Goal: Book appointment/travel/reservation: Book appointment/travel/reservation

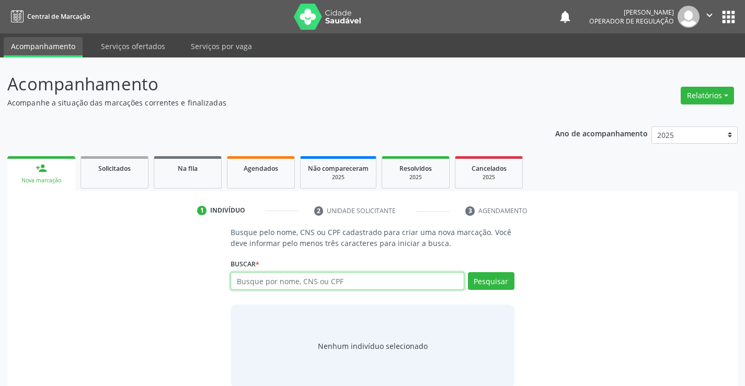
click at [283, 278] on input "text" at bounding box center [347, 281] width 233 height 18
type input "706403623135682"
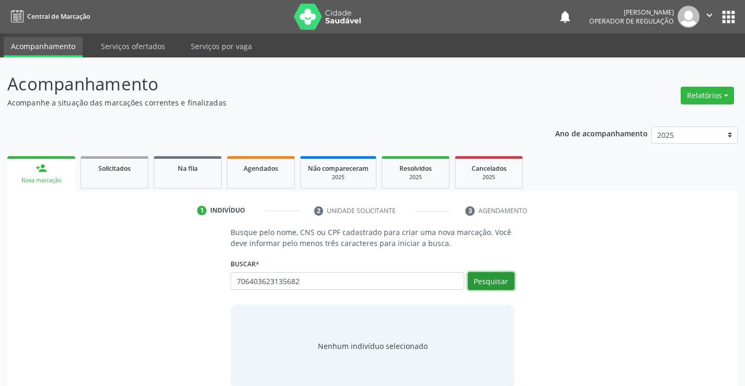
click at [503, 282] on button "Pesquisar" at bounding box center [491, 281] width 47 height 18
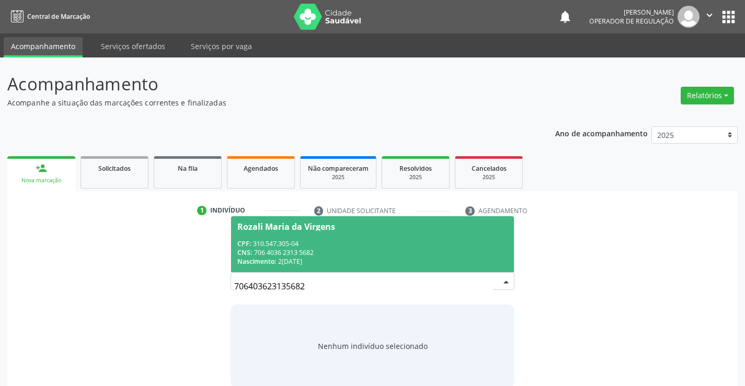
click at [396, 241] on div "CPF: 310.547.305-04" at bounding box center [372, 243] width 270 height 9
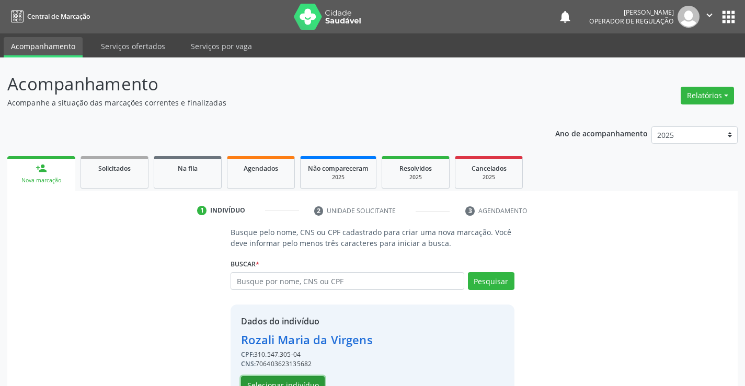
click at [284, 378] on button "Selecionar indivíduo" at bounding box center [283, 385] width 84 height 18
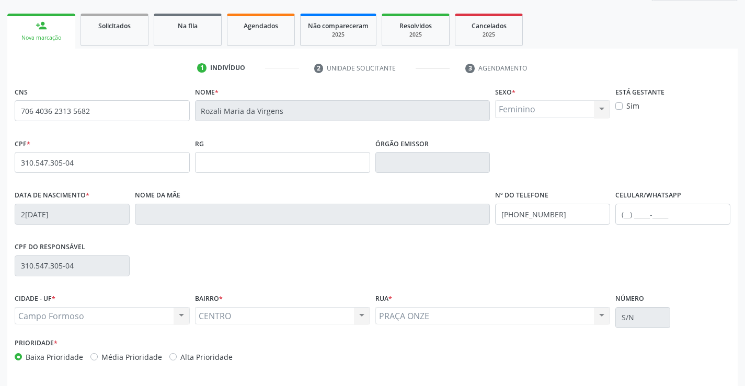
scroll to position [180, 0]
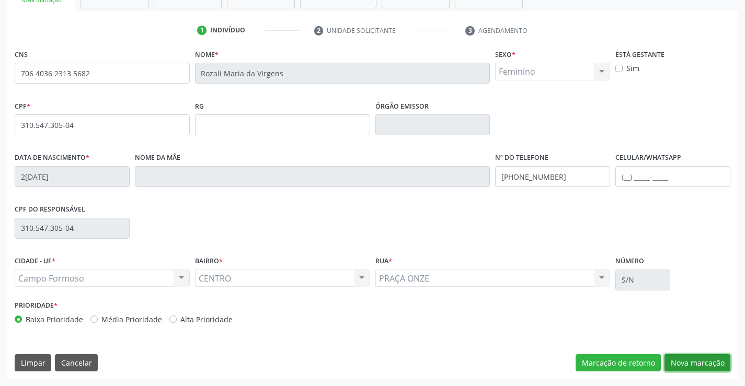
click at [699, 365] on button "Nova marcação" at bounding box center [697, 363] width 66 height 18
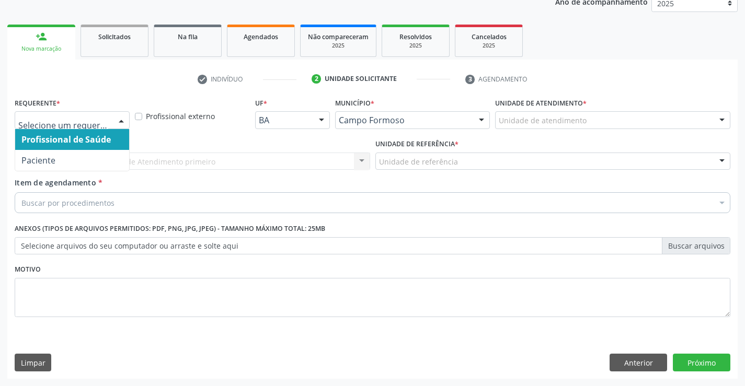
click at [124, 119] on div at bounding box center [121, 121] width 16 height 18
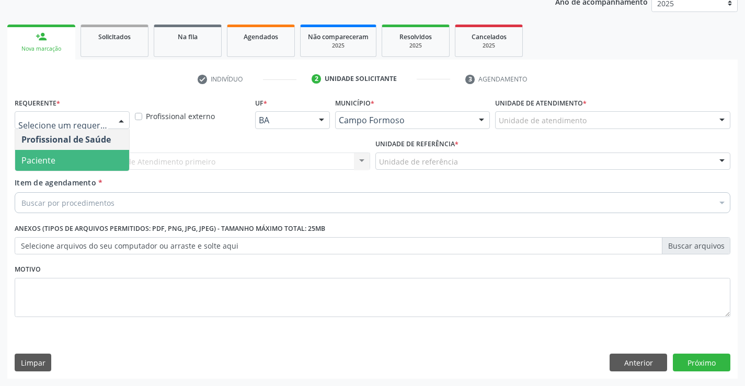
click at [86, 162] on span "Paciente" at bounding box center [72, 160] width 114 height 21
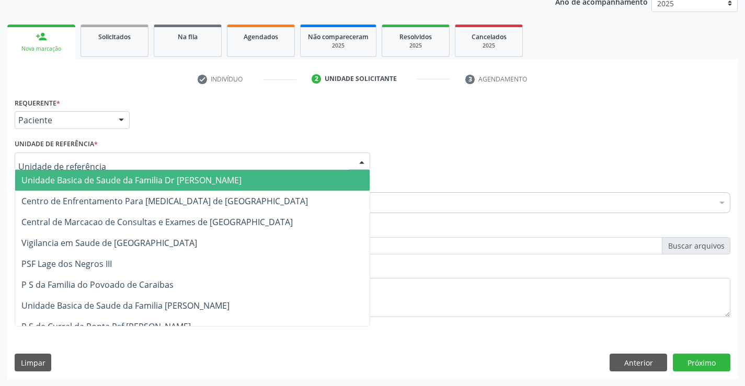
click at [116, 159] on div at bounding box center [192, 162] width 355 height 18
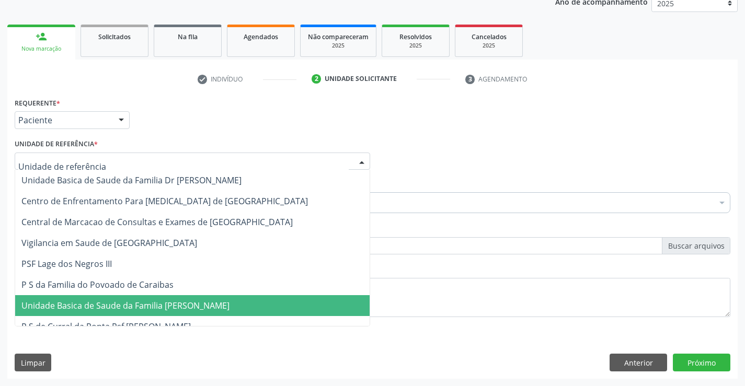
click at [183, 302] on span "Unidade Basica de Saude da Familia [PERSON_NAME]" at bounding box center [125, 305] width 208 height 11
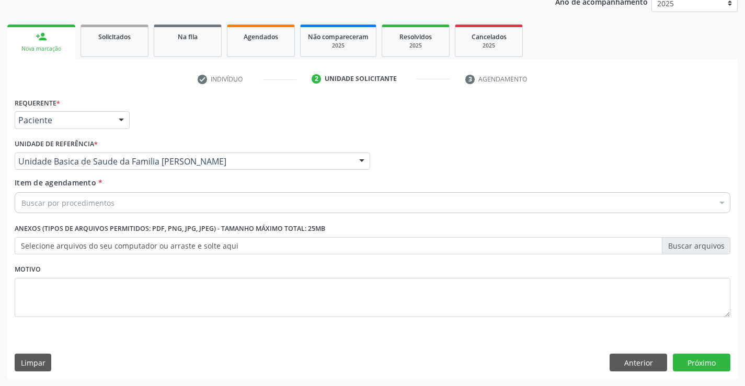
click at [137, 202] on div "Buscar por procedimentos" at bounding box center [373, 202] width 716 height 21
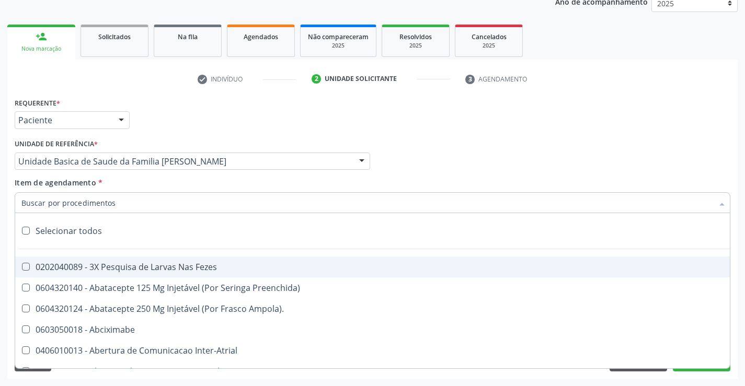
click at [132, 204] on input "Item de agendamento *" at bounding box center [367, 202] width 692 height 21
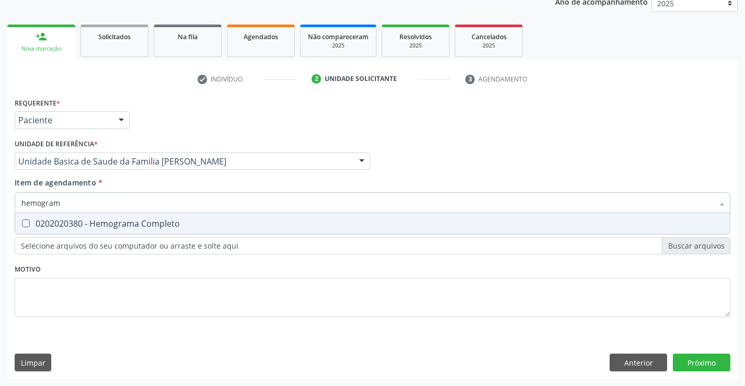
type input "hemograma"
drag, startPoint x: 135, startPoint y: 223, endPoint x: 132, endPoint y: 293, distance: 70.1
click at [129, 234] on span "0202020380 - Hemograma Completo" at bounding box center [372, 223] width 715 height 21
checkbox Completo "true"
type input "hemograma"
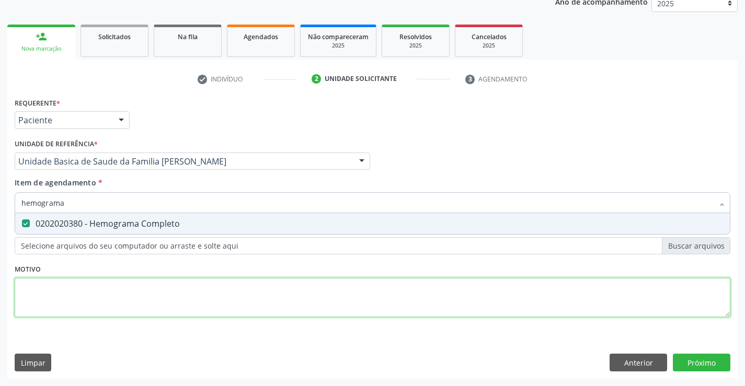
click at [132, 294] on div "Requerente * Paciente Profissional de Saúde Paciente Nenhum resultado encontrad…" at bounding box center [373, 213] width 716 height 237
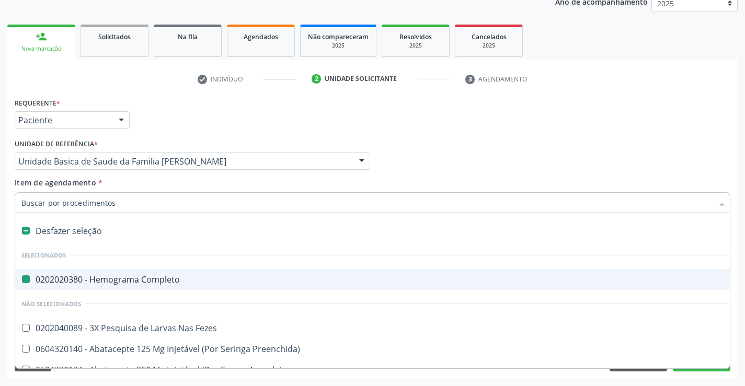
type input "x"
checkbox Completo "false"
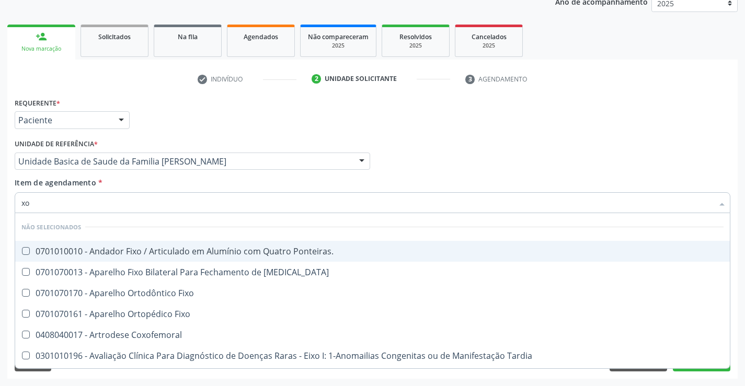
type input "x"
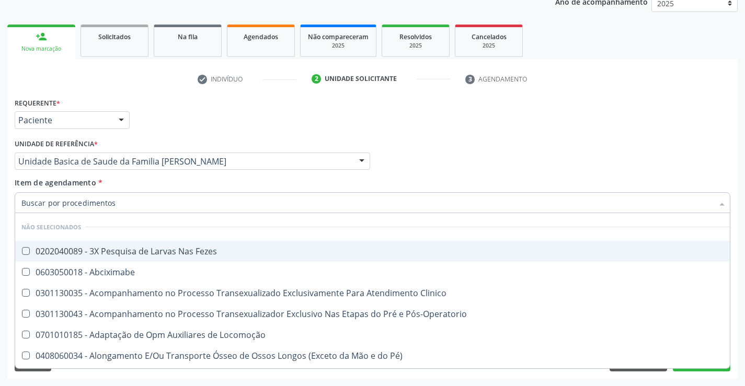
checkbox Fezes "true"
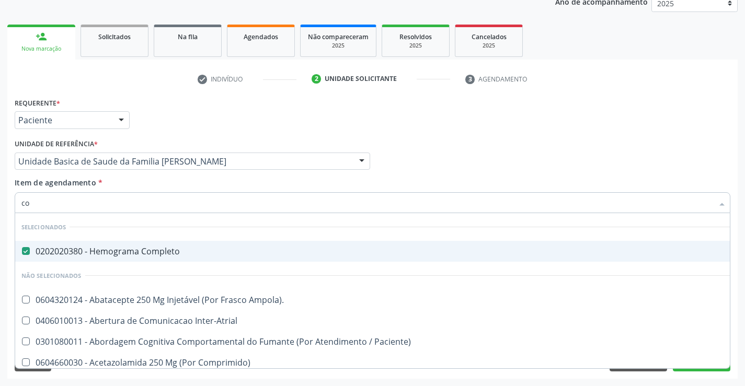
type input "col"
checkbox Completo "false"
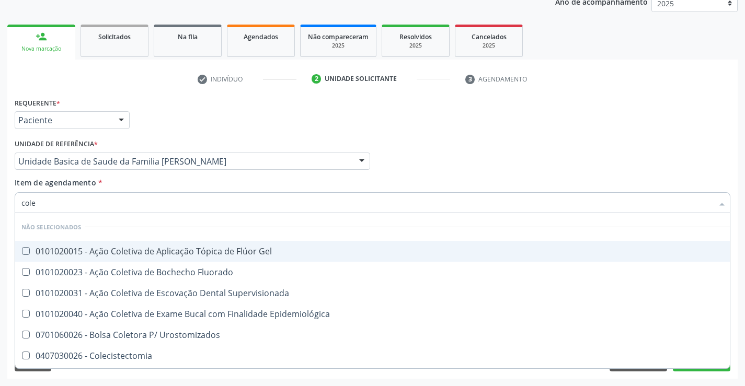
type input "coles"
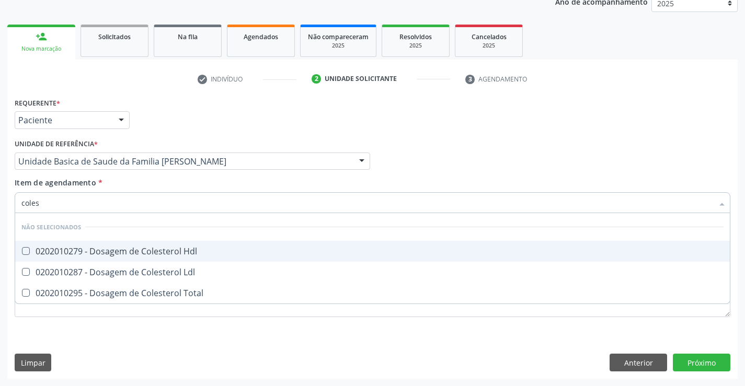
click at [185, 250] on div "0202010279 - Dosagem de Colesterol Hdl" at bounding box center [372, 251] width 702 height 8
checkbox Hdl "true"
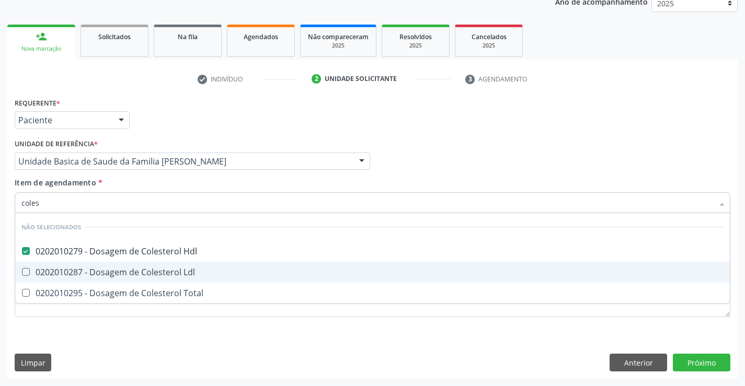
drag, startPoint x: 178, startPoint y: 271, endPoint x: 168, endPoint y: 289, distance: 20.1
click at [176, 273] on div "0202010287 - Dosagem de Colesterol Ldl" at bounding box center [372, 272] width 702 height 8
checkbox Ldl "true"
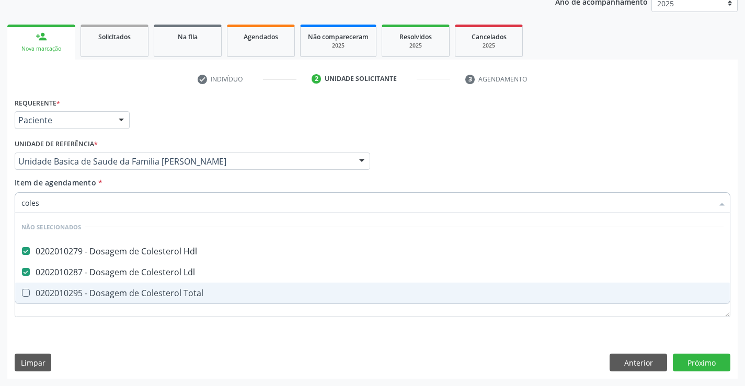
click at [168, 290] on div "0202010295 - Dosagem de Colesterol Total" at bounding box center [372, 293] width 702 height 8
checkbox Total "true"
type input "coles"
click at [161, 329] on div "Requerente * Paciente Profissional de Saúde Paciente Nenhum resultado encontrad…" at bounding box center [373, 213] width 716 height 237
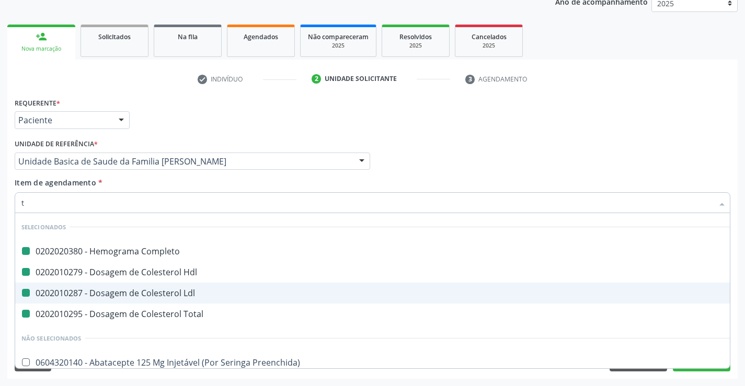
type input "tr"
checkbox Completo "false"
checkbox Ldl "false"
checkbox Hdl "false"
checkbox Total "false"
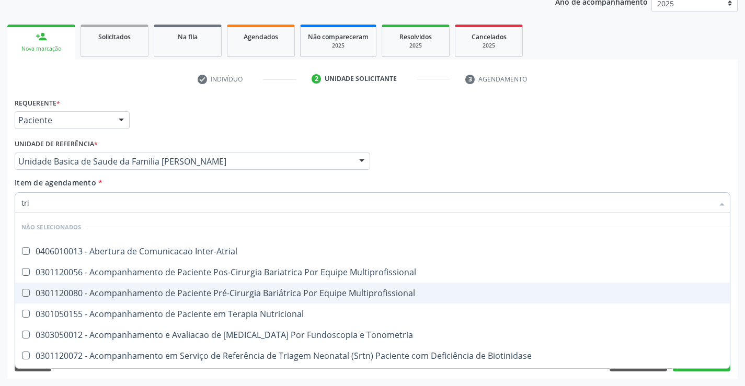
type input "trig"
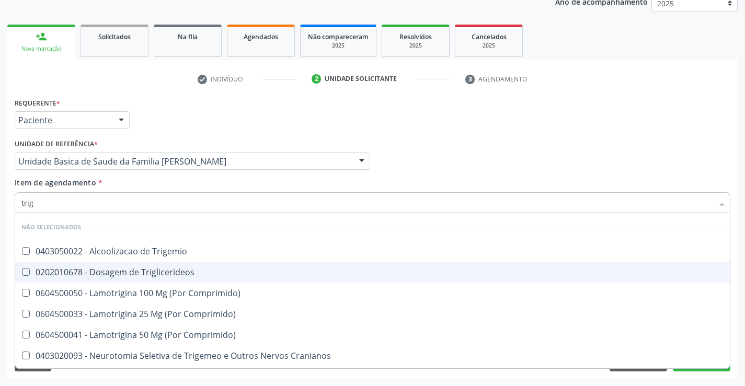
click at [148, 269] on div "0202010678 - Dosagem de Triglicerideos" at bounding box center [372, 272] width 702 height 8
checkbox Triglicerideos "true"
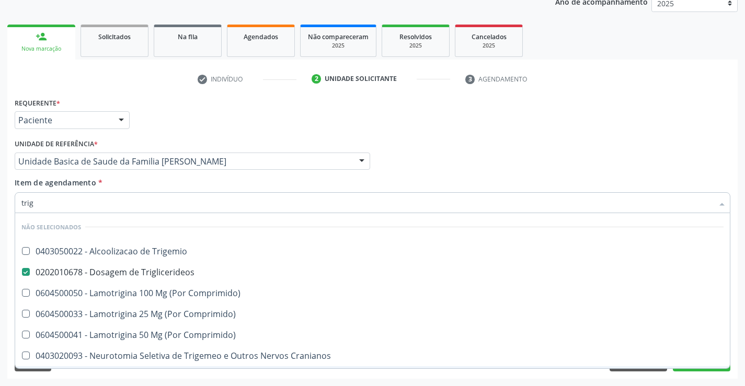
click at [152, 377] on div "Requerente * Paciente Profissional de Saúde Paciente Nenhum resultado encontrad…" at bounding box center [372, 237] width 730 height 284
checkbox Trigemio "true"
checkbox Comprimido\) "true"
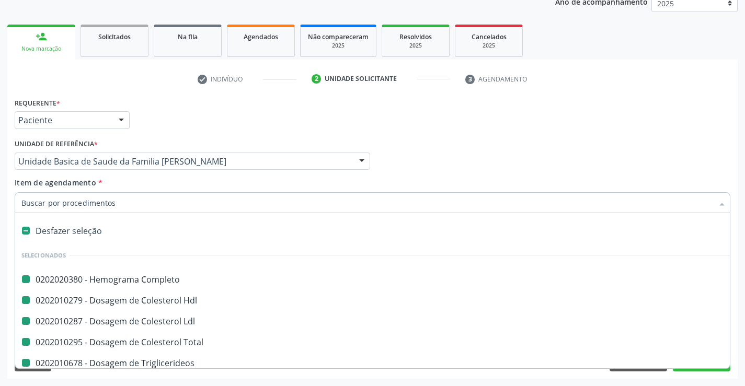
type input "u"
checkbox Completo "false"
checkbox Ldl "false"
checkbox Hdl "false"
checkbox Total "false"
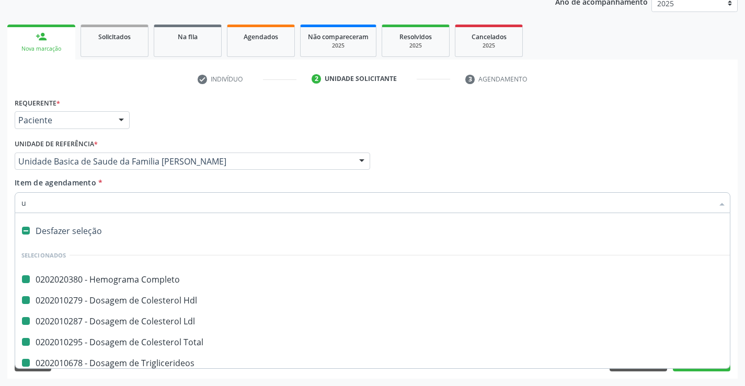
checkbox Triglicerideos "false"
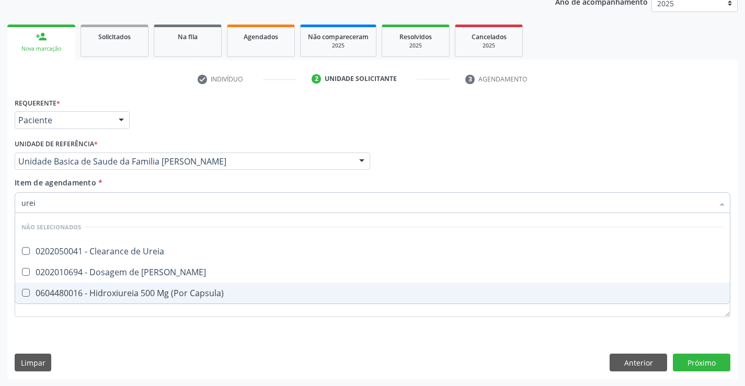
type input "ureia"
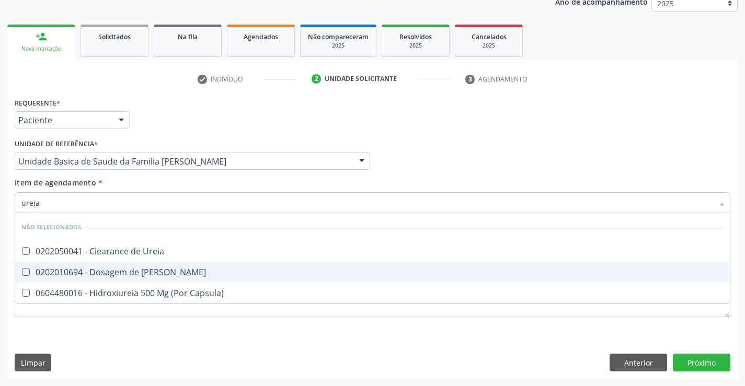
click at [104, 274] on div "0202010694 - Dosagem de [PERSON_NAME]" at bounding box center [372, 272] width 702 height 8
checkbox Ureia "true"
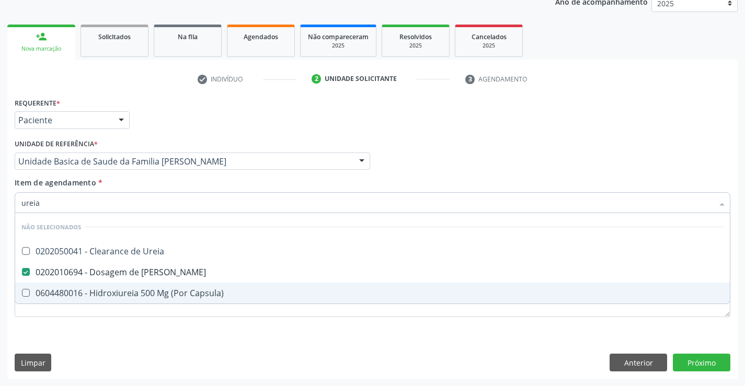
click at [118, 331] on div "Requerente * Paciente Profissional de Saúde Paciente Nenhum resultado encontrad…" at bounding box center [373, 213] width 716 height 237
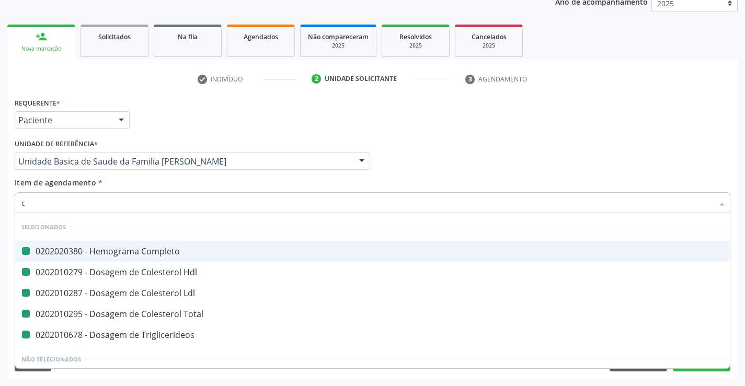
type input "cr"
checkbox Completo "false"
checkbox Ldl "false"
checkbox Hdl "false"
checkbox Total "false"
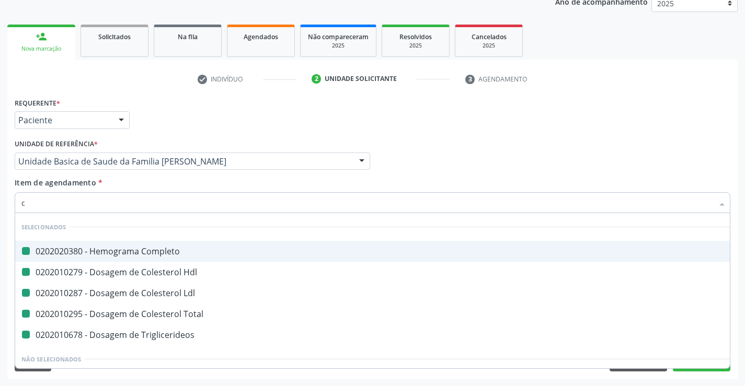
checkbox Triglicerideos "false"
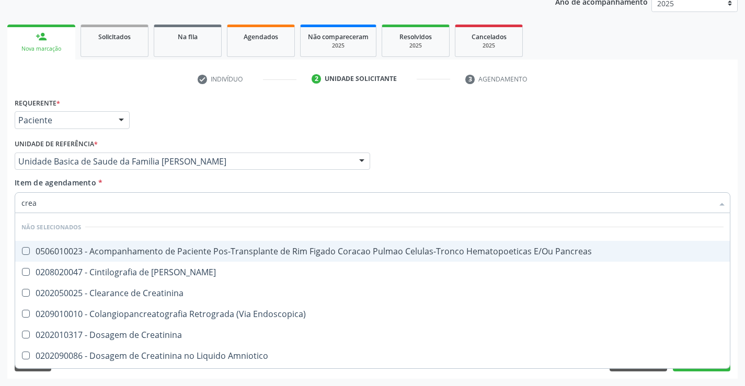
type input "creat"
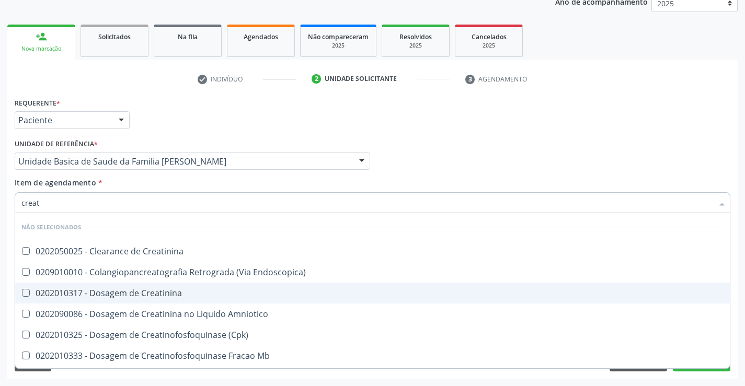
click at [140, 295] on div "0202010317 - Dosagem de Creatinina" at bounding box center [372, 293] width 702 height 8
checkbox Creatinina "true"
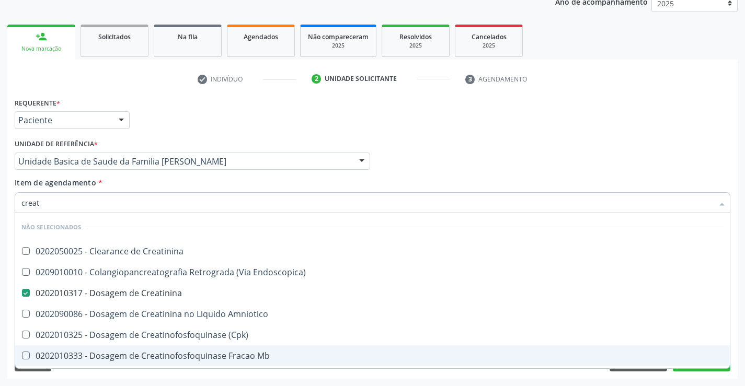
click at [183, 375] on div "Requerente * Paciente Profissional de Saúde Paciente Nenhum resultado encontrad…" at bounding box center [372, 237] width 730 height 284
checkbox Creatinina "true"
checkbox Endoscopica\) "true"
checkbox Amniotico "true"
checkbox \(Cpk\) "true"
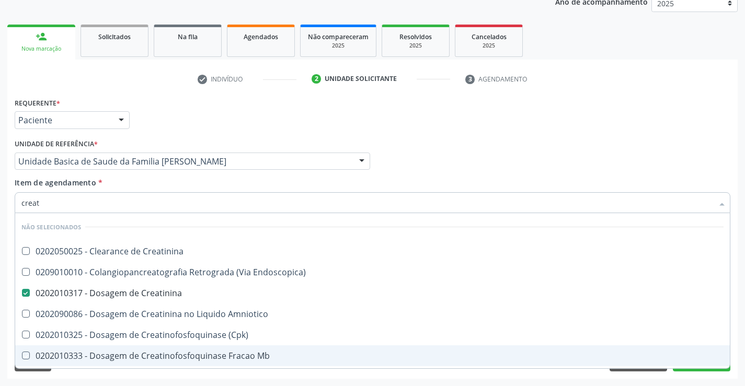
checkbox Oncologia "true"
checkbox Mb "true"
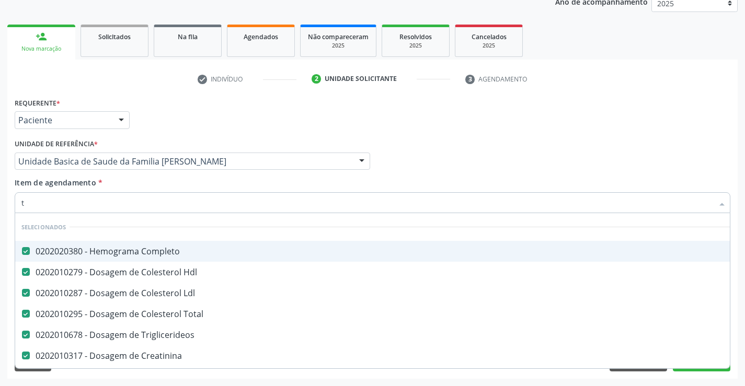
type input "tg"
checkbox Completo "false"
checkbox Hdl "false"
checkbox Ldl "false"
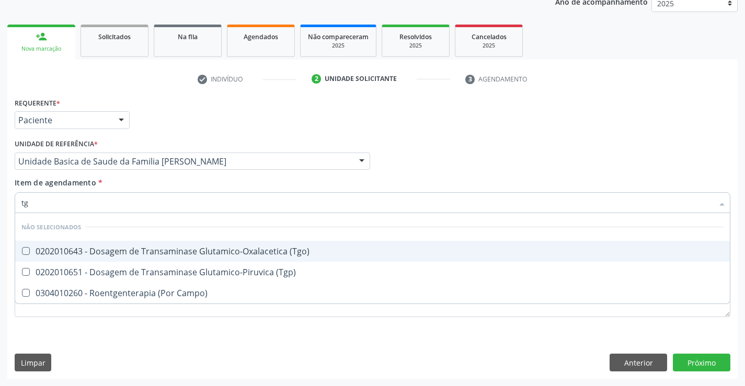
drag, startPoint x: 280, startPoint y: 244, endPoint x: 277, endPoint y: 255, distance: 11.4
click at [279, 244] on span "0202010643 - Dosagem de Transaminase Glutamico-Oxalacetica (Tgo)" at bounding box center [372, 251] width 715 height 21
checkbox \(Tgo\) "true"
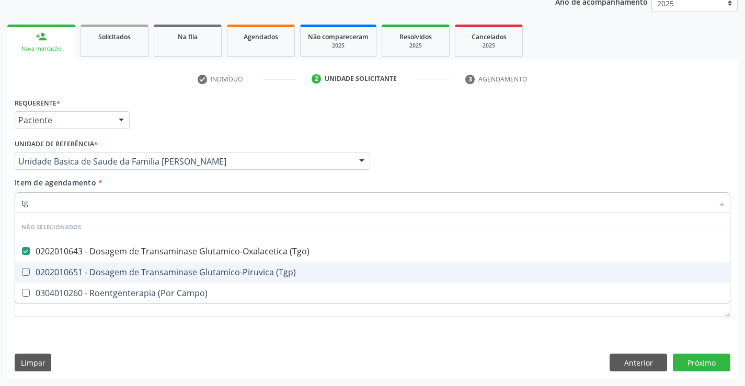
drag, startPoint x: 274, startPoint y: 271, endPoint x: 254, endPoint y: 310, distance: 44.2
click at [274, 272] on div "0202010651 - Dosagem de Transaminase Glutamico-Piruvica (Tgp)" at bounding box center [372, 272] width 702 height 8
checkbox \(Tgp\) "true"
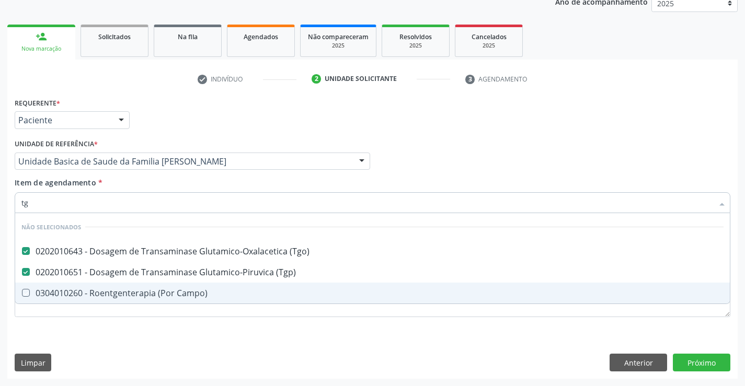
click at [247, 335] on div "Requerente * Paciente Profissional de Saúde Paciente Nenhum resultado encontrad…" at bounding box center [372, 237] width 730 height 284
checkbox Campo\) "true"
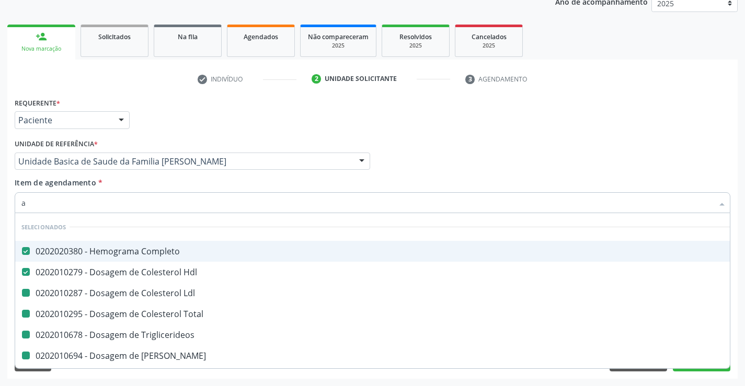
type input "ac"
checkbox Ldl "false"
checkbox Total "false"
checkbox Triglicerideos "false"
checkbox Ureia "false"
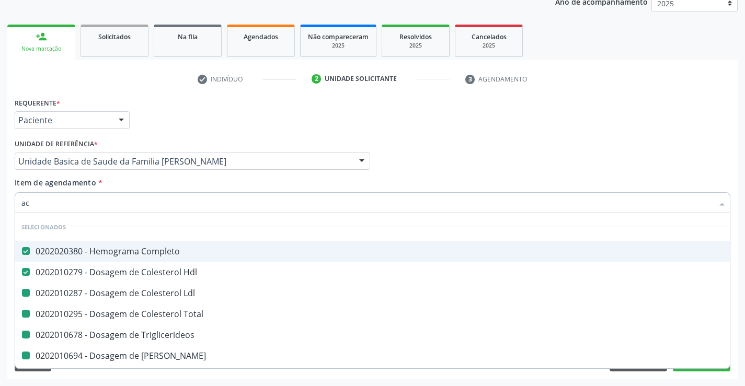
checkbox Creatinina "false"
checkbox \(Tgo\) "false"
checkbox \(Tgp\) "false"
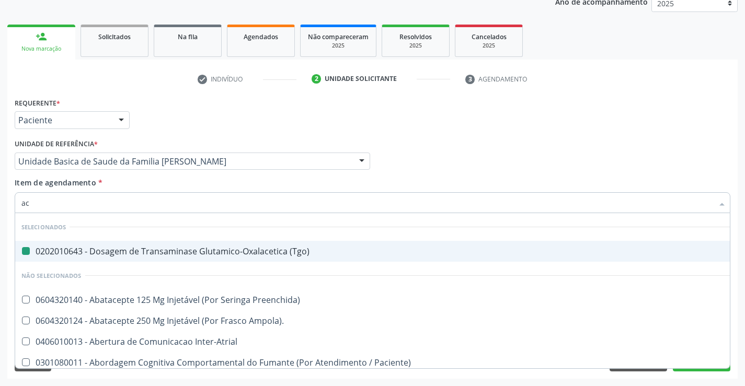
type input "aci"
checkbox \(Tgo\) "false"
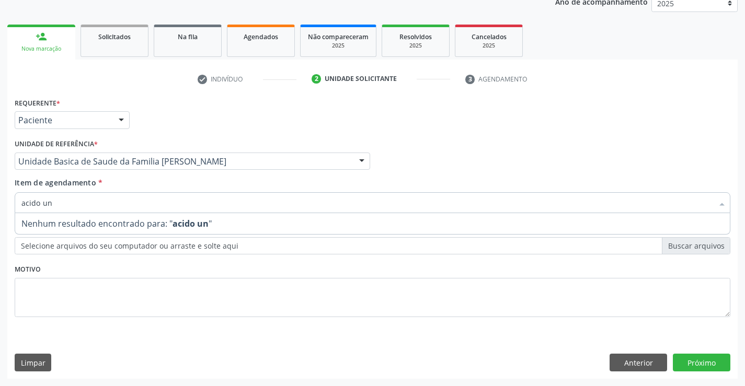
type input "acido u"
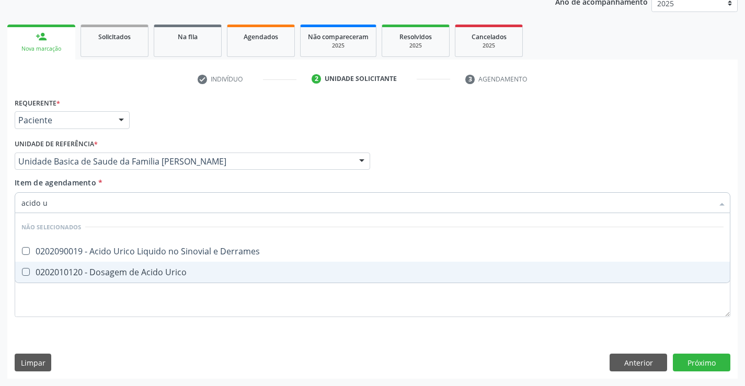
click at [131, 270] on div "0202010120 - Dosagem de Acido Urico" at bounding box center [372, 272] width 702 height 8
checkbox Urico "true"
click at [137, 312] on div "Requerente * Paciente Profissional de Saúde Paciente Nenhum resultado encontrad…" at bounding box center [373, 213] width 716 height 237
checkbox Derrames "true"
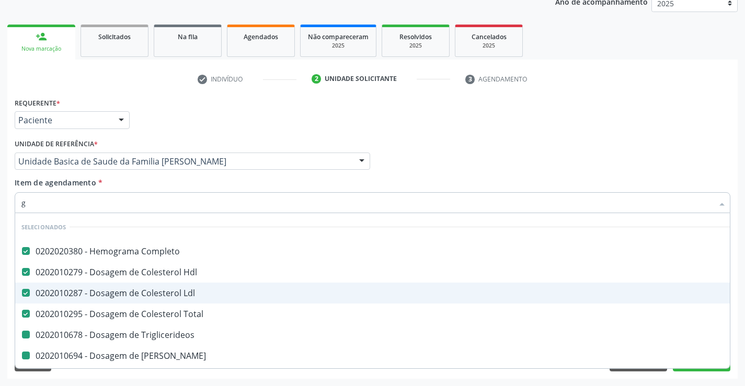
type input "gl"
checkbox Triglicerideos "false"
checkbox Ureia "false"
checkbox Creatinina "false"
checkbox \(Tgo\) "false"
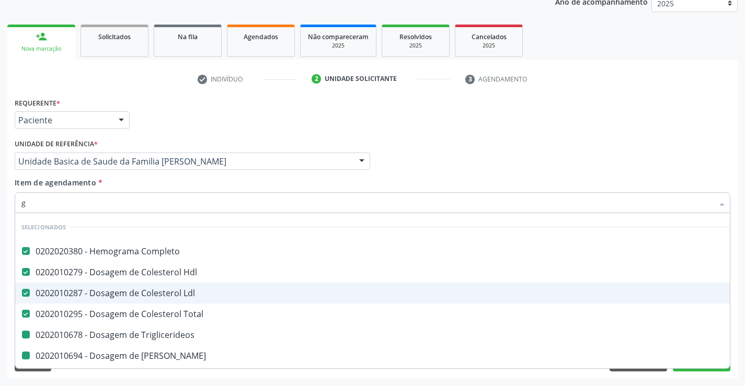
checkbox \(Tgp\) "false"
checkbox Urico "false"
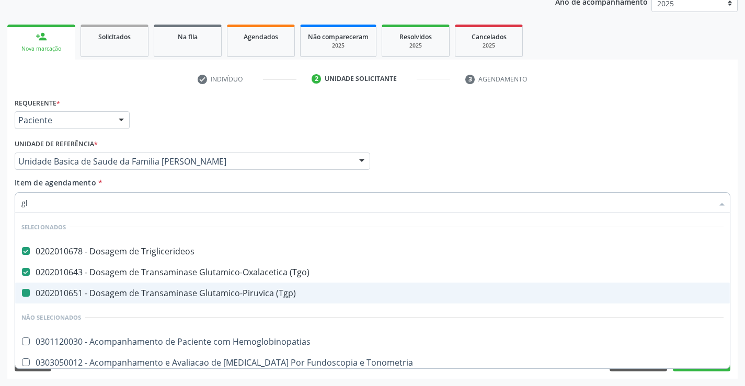
type input "gli"
checkbox \(Tgp\) "false"
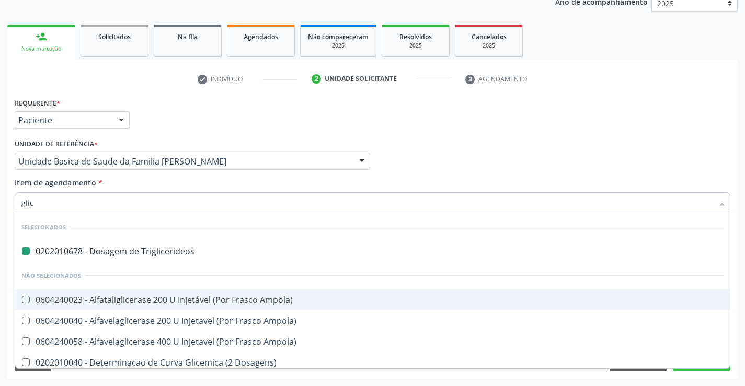
type input "glico"
checkbox Triglicerideos "false"
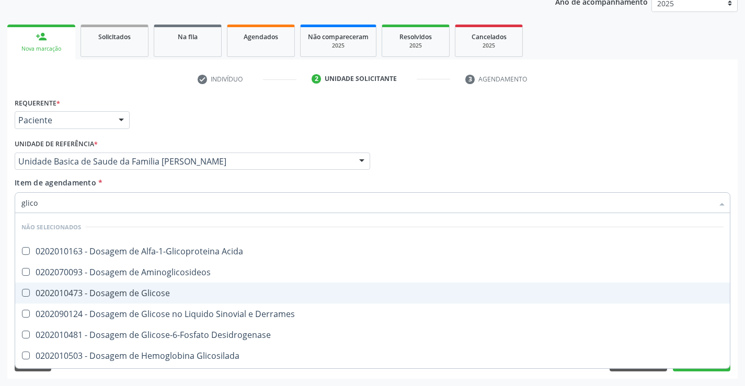
drag, startPoint x: 114, startPoint y: 290, endPoint x: 126, endPoint y: 339, distance: 50.7
click at [114, 293] on div "0202010473 - Dosagem de Glicose" at bounding box center [372, 293] width 702 height 8
checkbox Glicose "true"
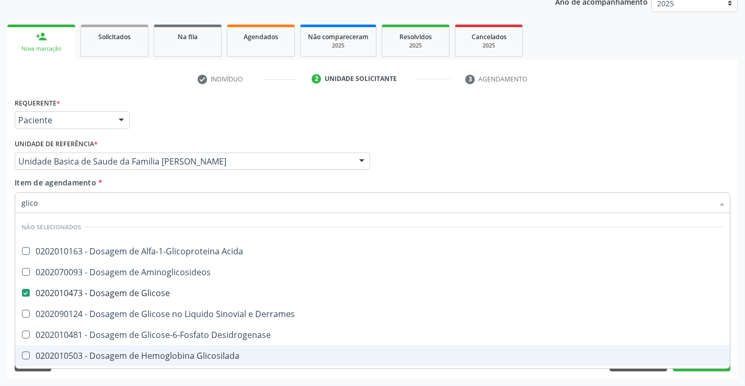
click at [136, 381] on div "Acompanhamento Acompanhe a situação das marcações correntes e finalizadas Relat…" at bounding box center [372, 156] width 745 height 460
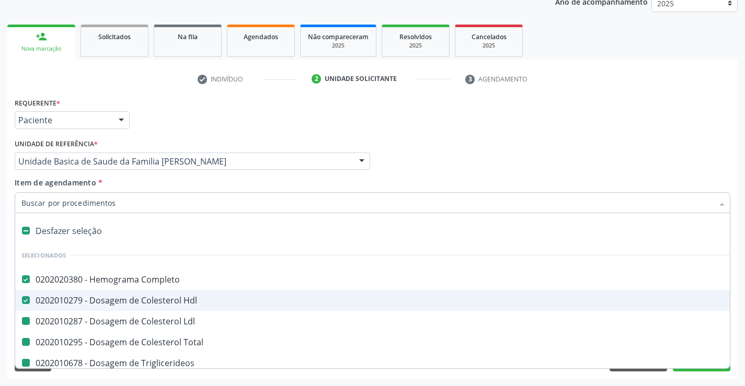
type input "v"
checkbox Ldl "false"
checkbox Triglicerideos "false"
checkbox Ureia "false"
checkbox Creatinina "false"
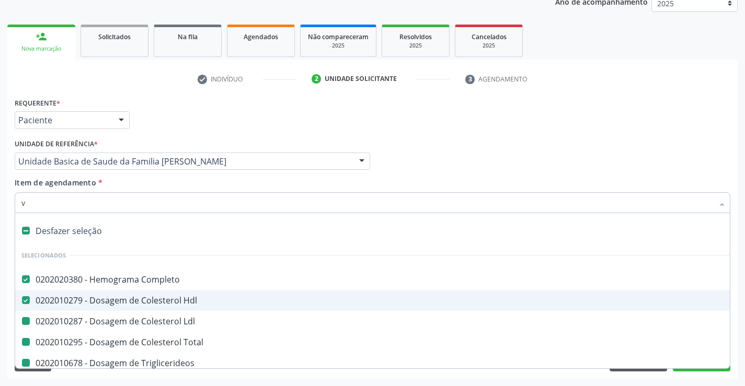
checkbox \(Tgo\) "false"
checkbox \(Tgp\) "false"
checkbox Total "false"
checkbox Urico "false"
checkbox Glicose "false"
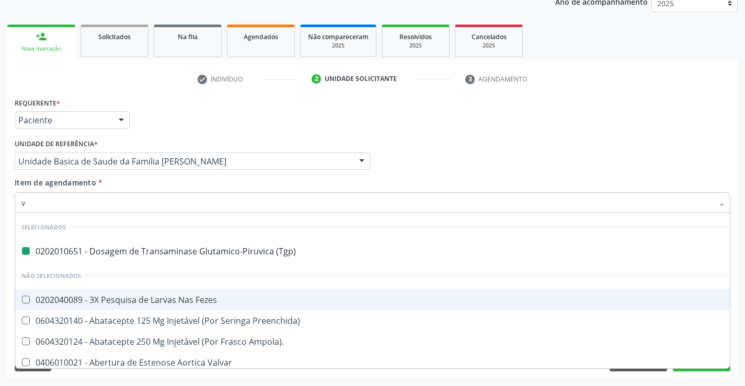
type input "vh"
checkbox \(Tgp\) "false"
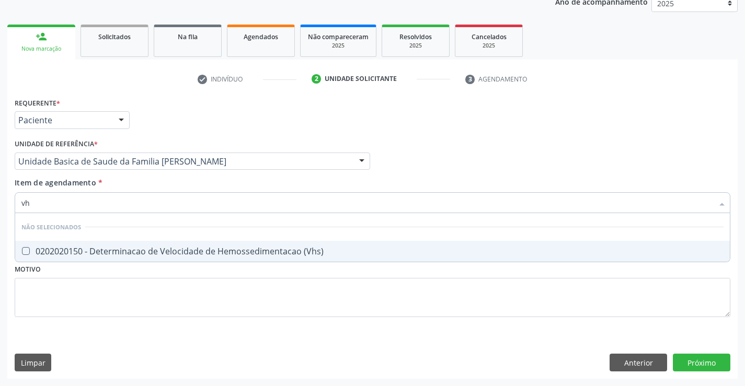
type input "vhs"
click at [193, 247] on div "0202020150 - Determinacao de Velocidade de Hemossedimentacao (Vhs)" at bounding box center [372, 251] width 702 height 8
checkbox \(Vhs\) "true"
click at [183, 303] on div "Requerente * Paciente Profissional de Saúde Paciente Nenhum resultado encontrad…" at bounding box center [373, 213] width 716 height 237
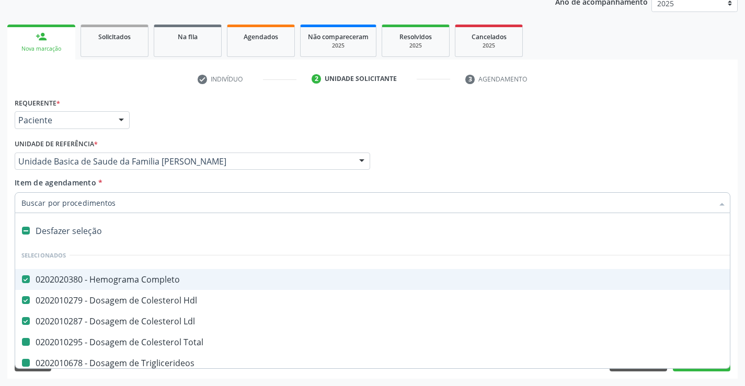
type input "p"
checkbox Total "false"
checkbox Triglicerideos "false"
checkbox Ureia "false"
checkbox Creatinina "false"
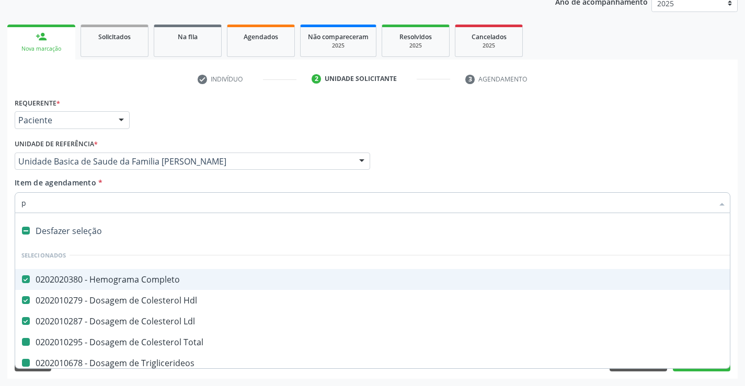
checkbox \(Tgo\) "false"
checkbox \(Tgp\) "false"
checkbox Urico "false"
checkbox Glicose "false"
checkbox \(Vhs\) "false"
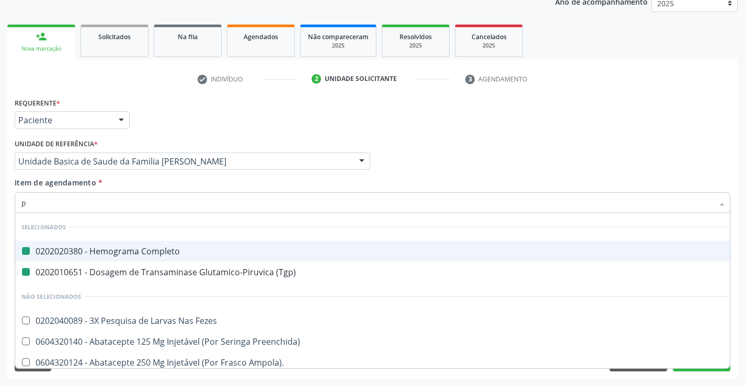
type input "pr"
checkbox Completo "false"
checkbox \(Tgp\) "false"
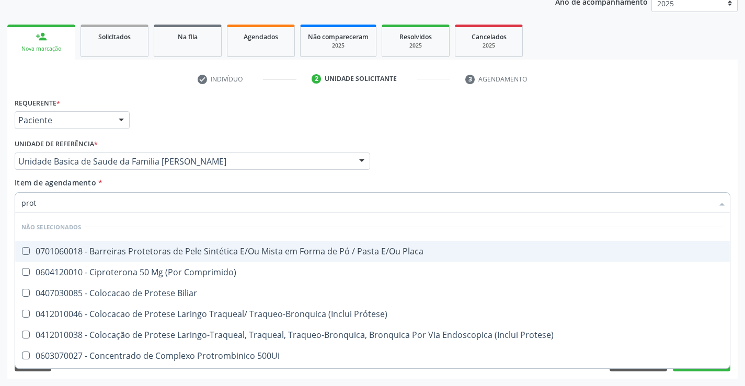
type input "prote"
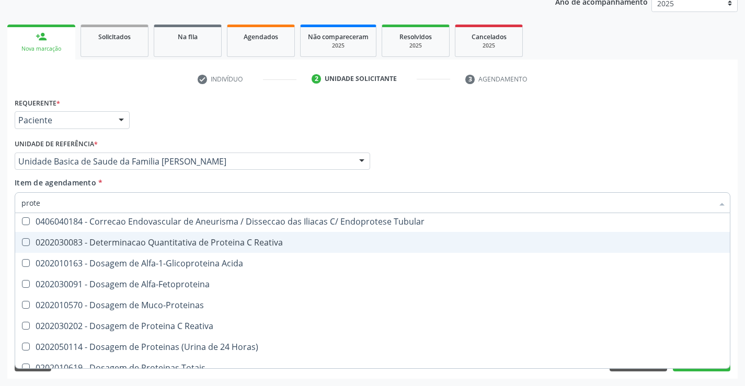
scroll to position [209, 0]
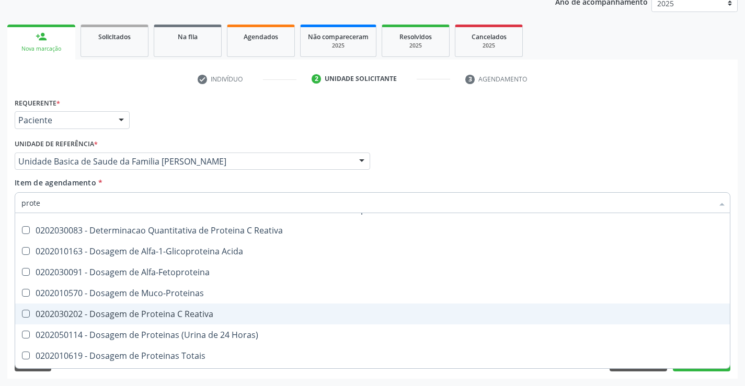
click at [195, 313] on div "0202030202 - Dosagem de Proteina C Reativa" at bounding box center [372, 314] width 702 height 8
checkbox Reativa "true"
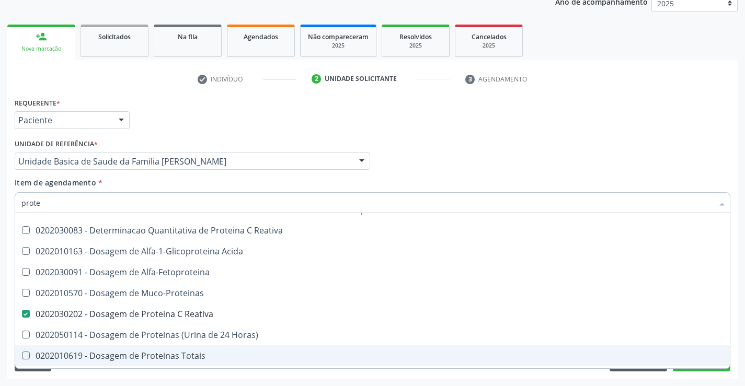
click at [216, 376] on div "Requerente * Paciente Profissional de Saúde Paciente Nenhum resultado encontrad…" at bounding box center [372, 237] width 730 height 284
checkbox Placa "true"
checkbox Comprimido\) "true"
checkbox Prótese\) "true"
checkbox Protese\) "true"
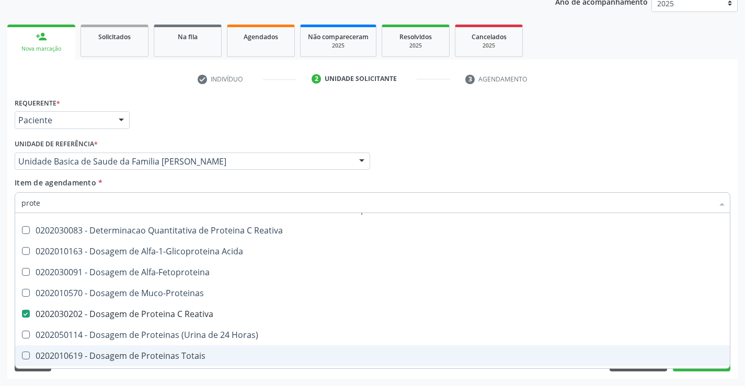
checkbox Conica "true"
checkbox Bifurcada "true"
checkbox Conica "true"
checkbox Tubular "true"
checkbox Reativa "true"
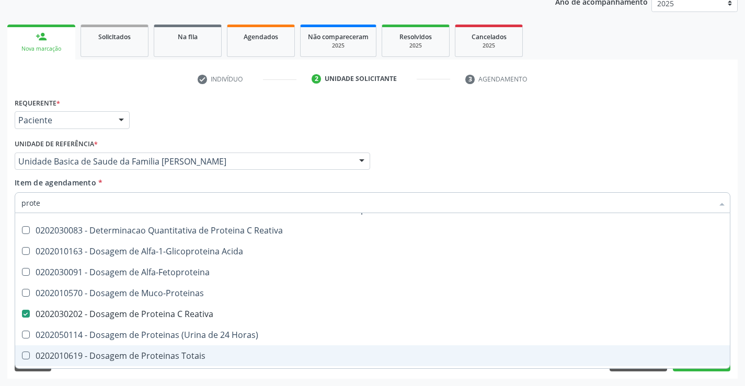
checkbox Acida "true"
checkbox Alfa-Fetoproteina "true"
checkbox Muco-Proteinas "true"
checkbox Biliar "true"
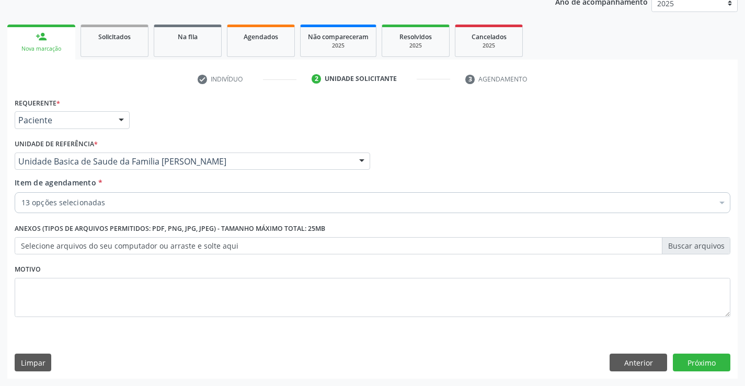
scroll to position [0, 0]
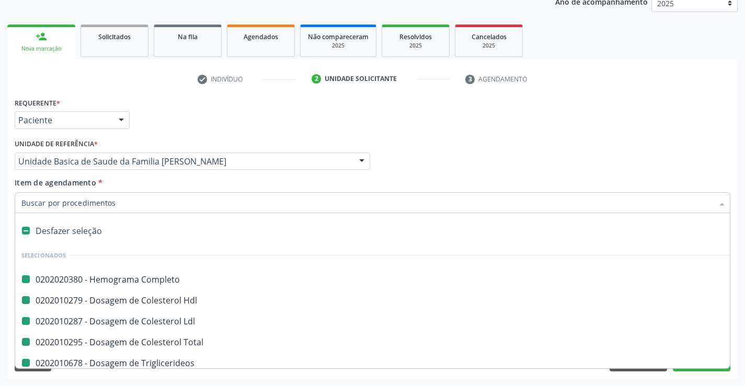
type input "f"
checkbox Completo "false"
checkbox Hdl "false"
checkbox Total "false"
checkbox Triglicerideos "false"
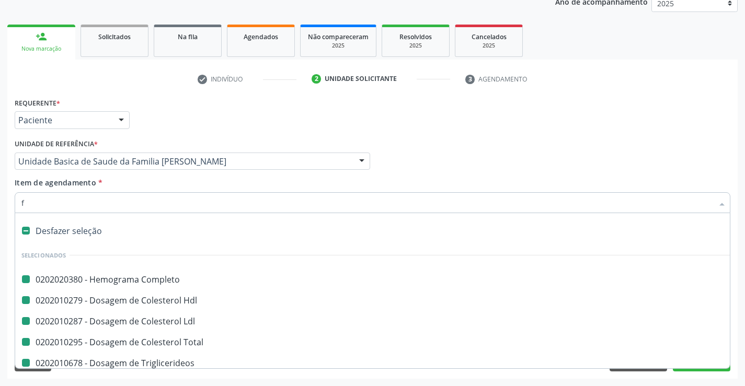
checkbox Ureia "false"
checkbox Creatinina "false"
checkbox \(Tgo\) "false"
checkbox \(Tgp\) "false"
checkbox Urico "false"
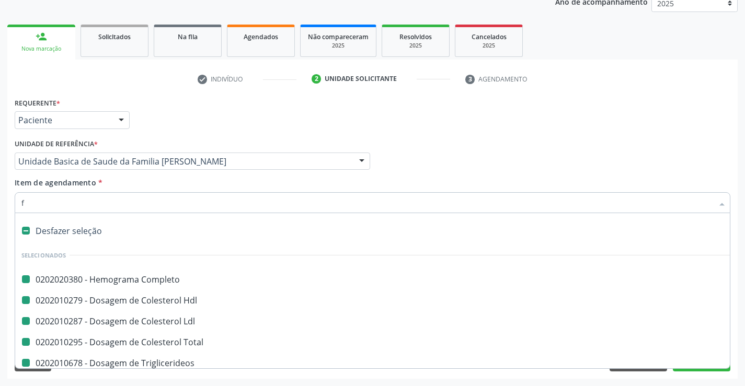
checkbox Glicose "false"
checkbox \(Vhs\) "false"
checkbox Reativa "false"
checkbox Ldl "false"
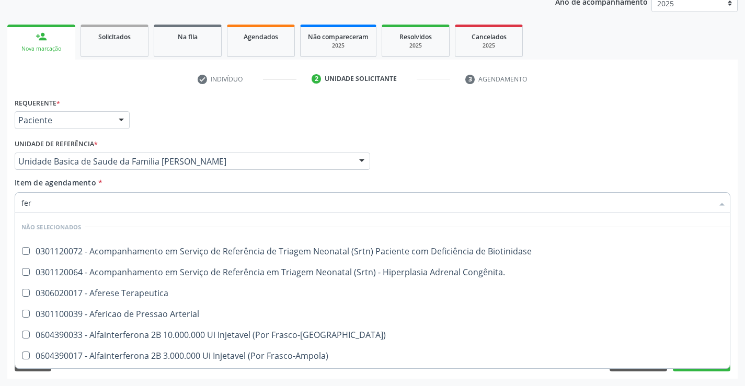
type input "ferr"
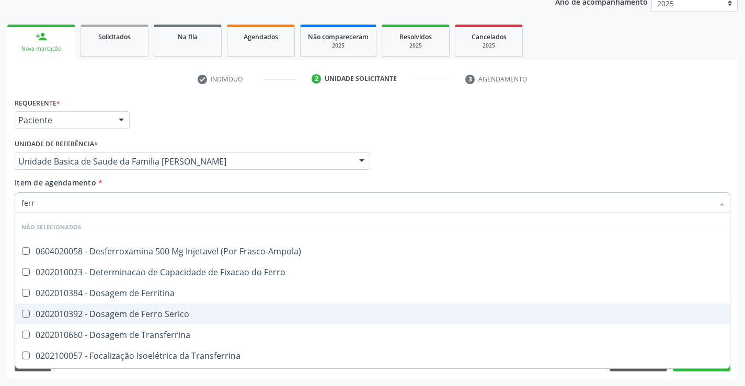
click at [141, 315] on div "0202010392 - Dosagem de Ferro Serico" at bounding box center [372, 314] width 702 height 8
checkbox Serico "true"
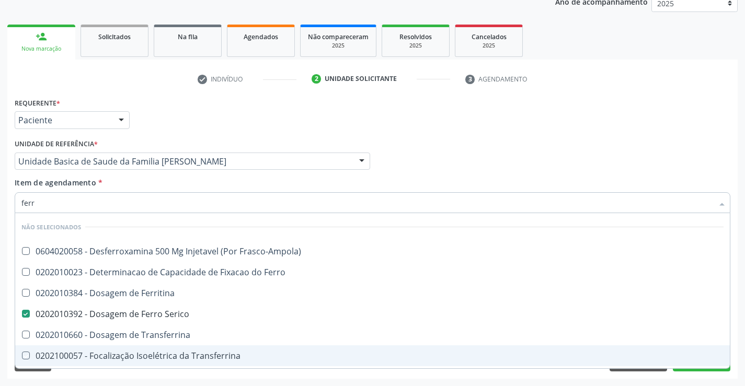
click at [156, 374] on div "Requerente * Paciente Profissional de Saúde Paciente Nenhum resultado encontrad…" at bounding box center [372, 237] width 730 height 284
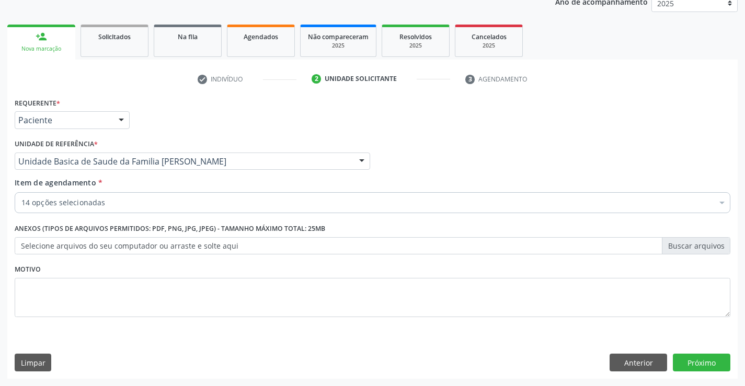
click at [116, 209] on div "14 opções selecionadas" at bounding box center [373, 202] width 716 height 21
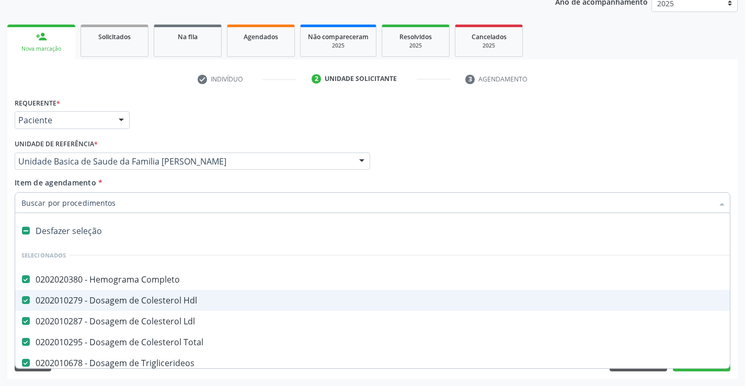
type input "u"
checkbox Ureia "false"
checkbox Creatinina "false"
checkbox \(Tgo\) "false"
checkbox \(Tgp\) "false"
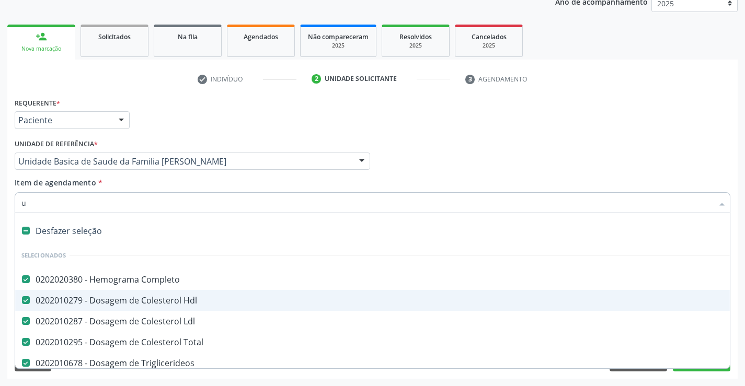
checkbox Urico "false"
checkbox Glicose "false"
checkbox \(Vhs\) "false"
checkbox Reativa "false"
checkbox Serico "false"
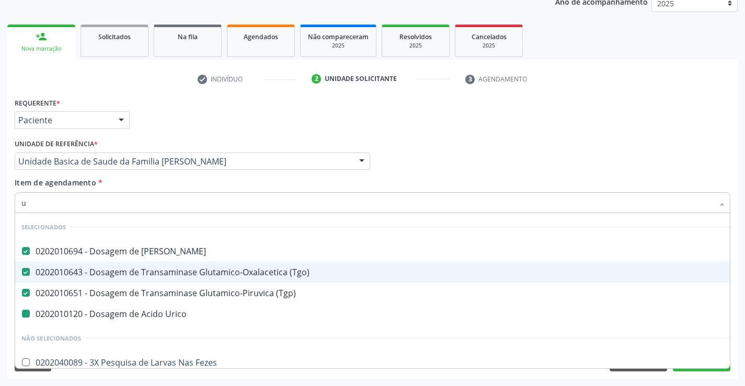
type input "ur"
checkbox Urico "false"
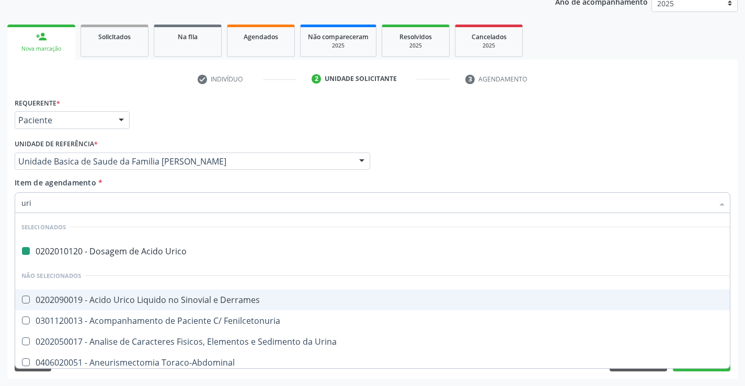
type input "urin"
checkbox Urico "false"
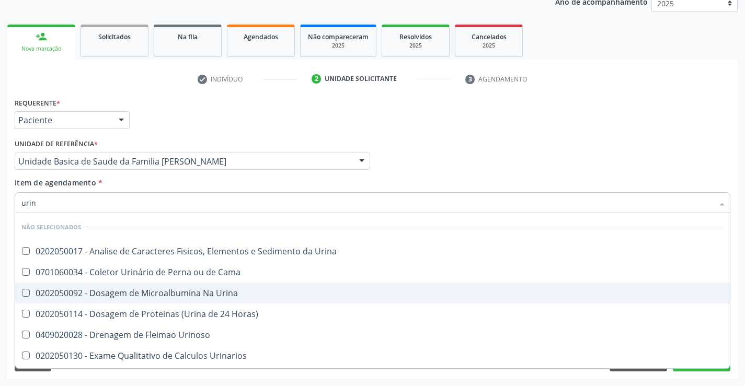
type input "urina"
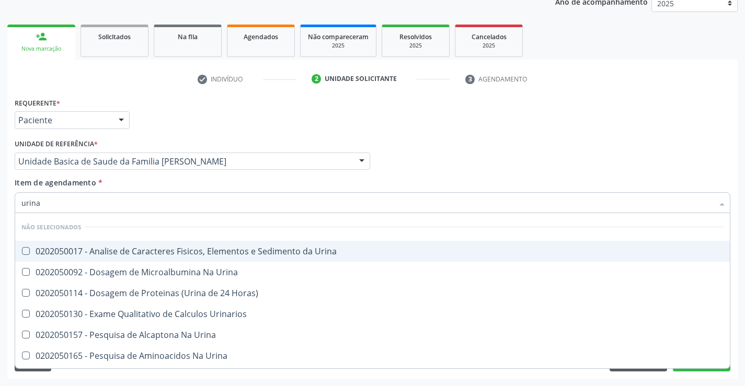
click at [137, 254] on div "0202050017 - Analise de Caracteres Fisicos, Elementos e Sedimento da Urina" at bounding box center [372, 251] width 702 height 8
checkbox Urina "true"
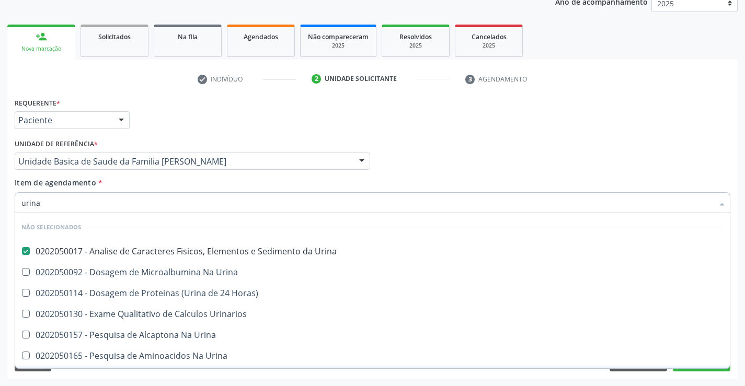
click at [141, 377] on div "Requerente * Paciente Profissional de Saúde Paciente Nenhum resultado encontrad…" at bounding box center [372, 237] width 730 height 284
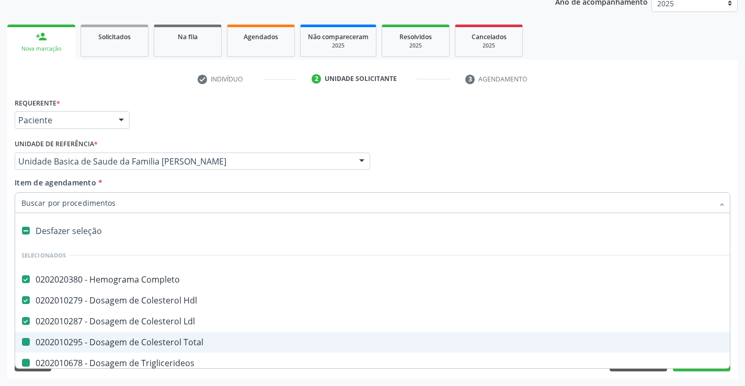
type input "f"
checkbox Total "false"
checkbox Ureia "false"
checkbox Creatinina "false"
checkbox \(Tgo\) "false"
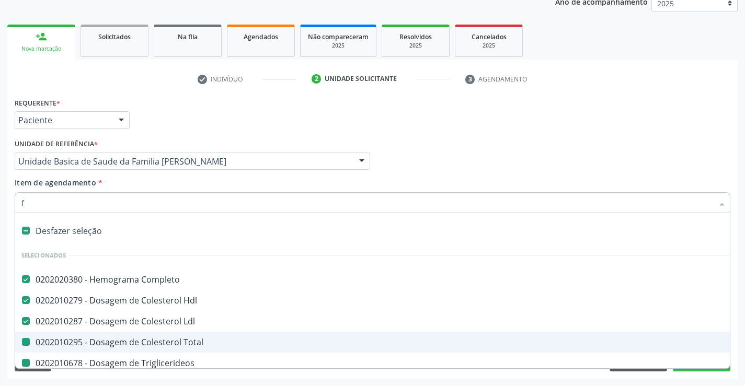
checkbox \(Tgp\) "false"
checkbox Urico "false"
checkbox Glicose "false"
checkbox \(Vhs\) "false"
checkbox Reativa "false"
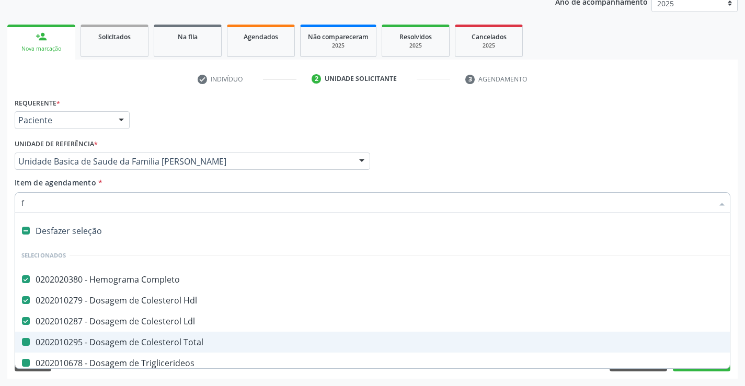
checkbox Serico "false"
checkbox Urina "false"
checkbox Triglicerideos "false"
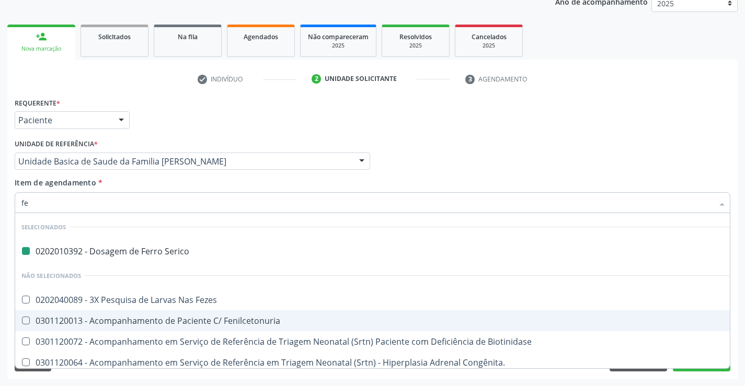
type input "fezes"
checkbox Serico "false"
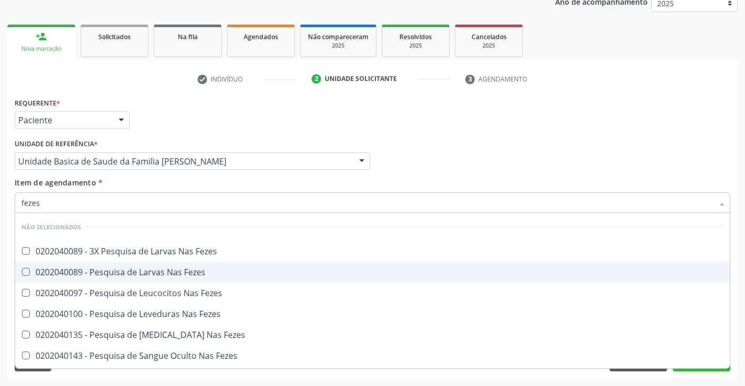
click at [99, 270] on div "0202040089 - Pesquisa de Larvas Nas Fezes" at bounding box center [372, 272] width 702 height 8
checkbox Fezes "true"
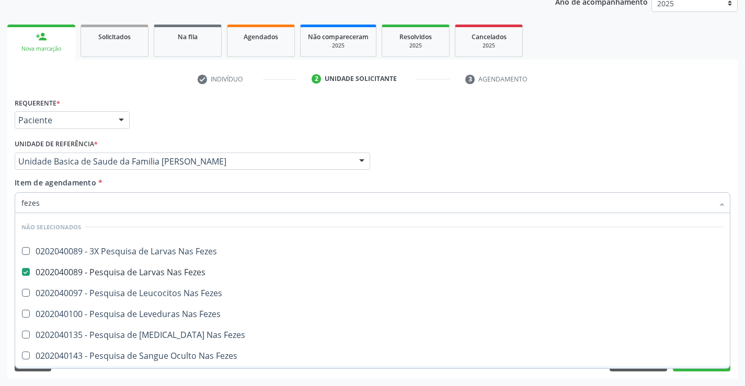
click at [178, 378] on div "Requerente * Paciente Profissional de Saúde Paciente Nenhum resultado encontrad…" at bounding box center [372, 237] width 730 height 284
checkbox Fezes "true"
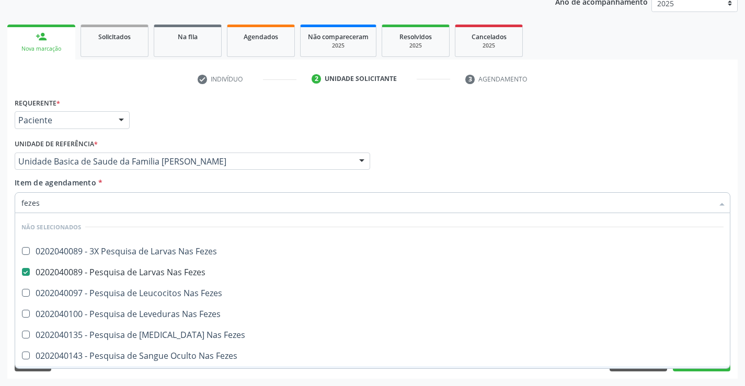
checkbox Fezes "true"
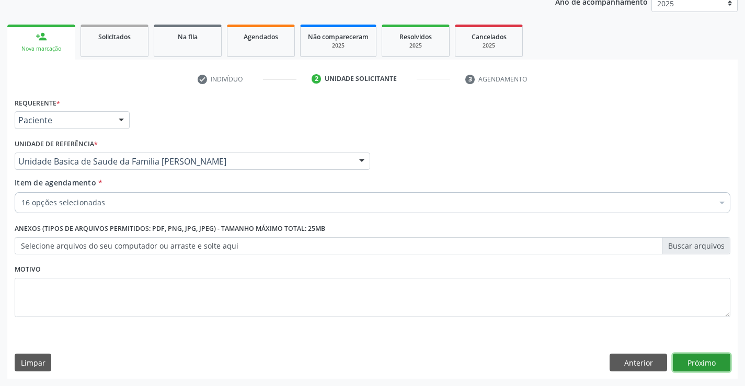
click at [707, 364] on button "Próximo" at bounding box center [701, 363] width 57 height 18
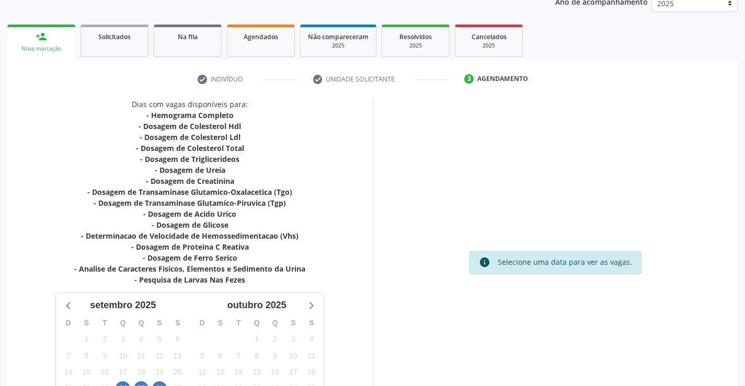
scroll to position [233, 0]
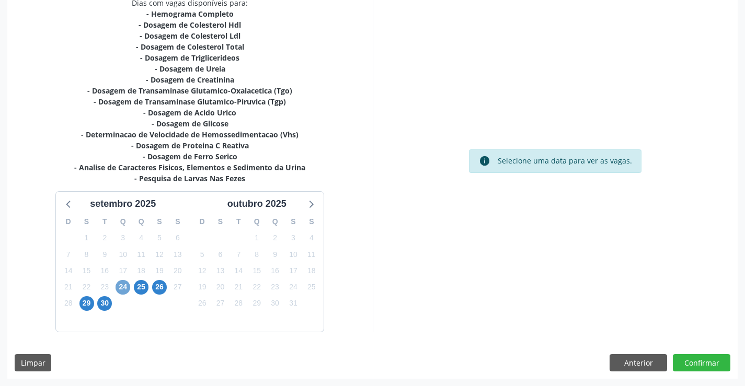
click at [122, 288] on span "24" at bounding box center [123, 287] width 15 height 15
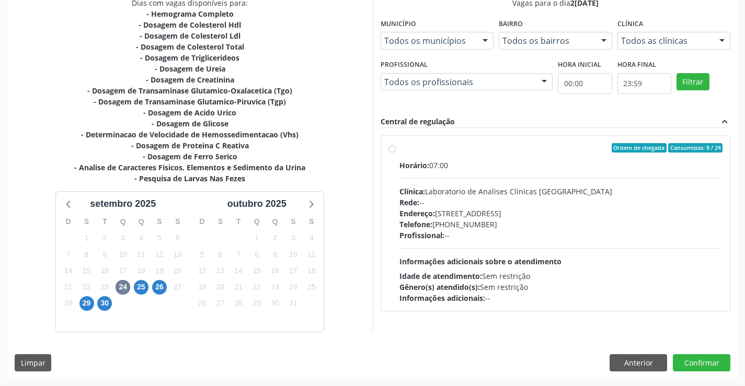
click at [399, 146] on label "Ordem de chegada Consumidos: 9 / 24 Horário: 07:00 Clínica: Laboratorio de Anal…" at bounding box center [561, 223] width 324 height 160
click at [394, 146] on input "Ordem de chegada Consumidos: 9 / 24 Horário: 07:00 Clínica: Laboratorio de Anal…" at bounding box center [391, 147] width 7 height 9
radio input "true"
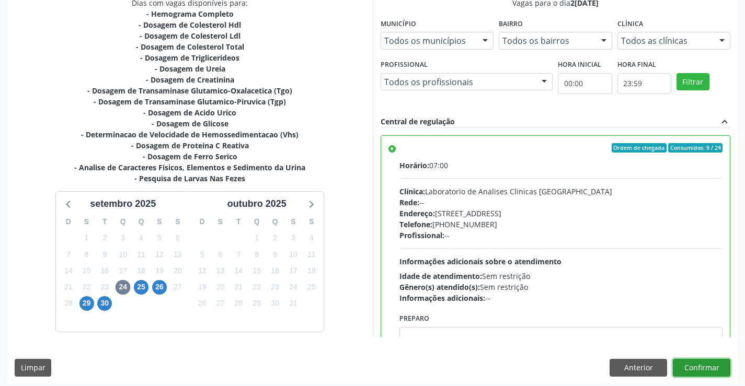
click at [700, 371] on button "Confirmar" at bounding box center [701, 368] width 57 height 18
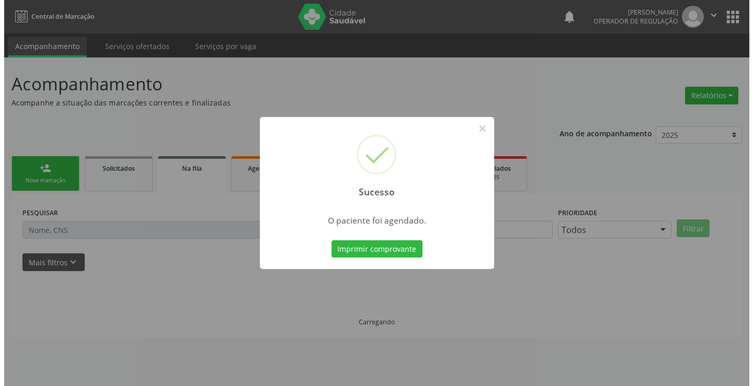
scroll to position [0, 0]
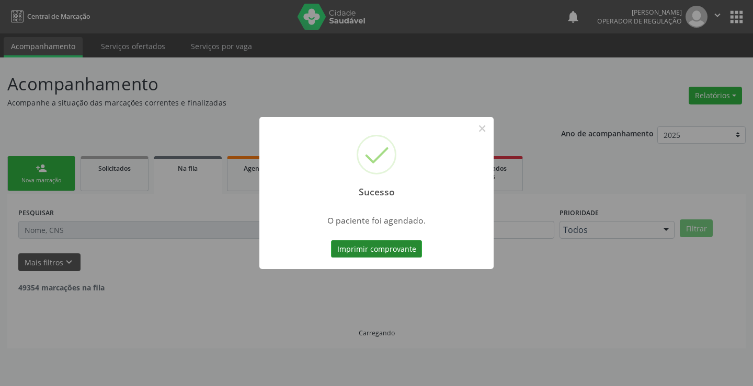
click at [402, 250] on button "Imprimir comprovante" at bounding box center [376, 249] width 91 height 18
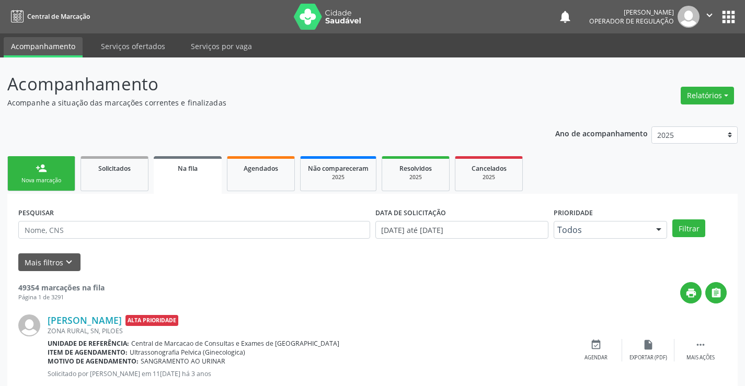
click at [64, 177] on div "Nova marcação" at bounding box center [41, 181] width 52 height 8
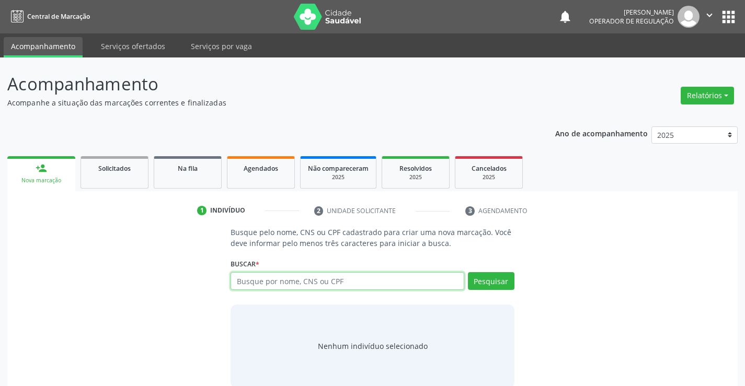
click at [306, 283] on input "text" at bounding box center [347, 281] width 233 height 18
type input "702005890954386"
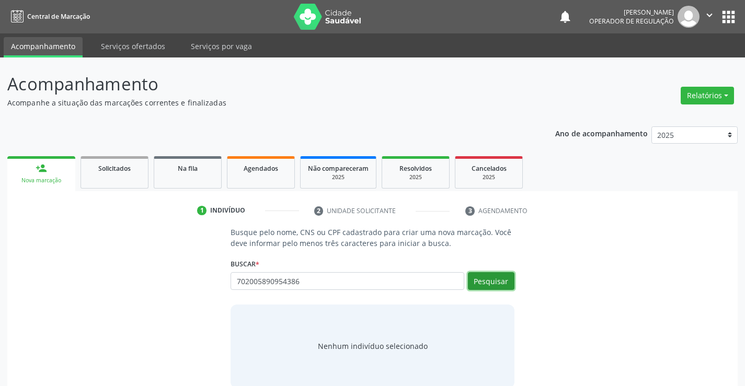
click at [497, 282] on button "Pesquisar" at bounding box center [491, 281] width 47 height 18
type input "702005890954386"
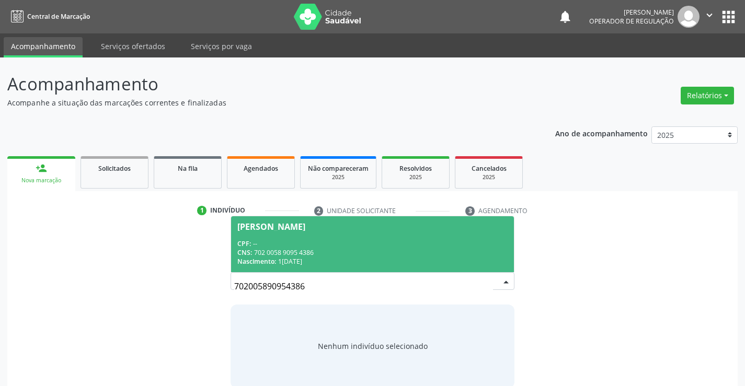
click at [425, 241] on div "CPF: --" at bounding box center [372, 243] width 270 height 9
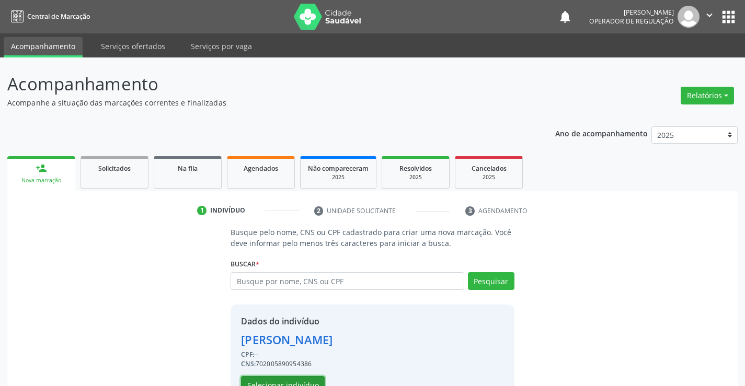
click at [302, 379] on button "Selecionar indivíduo" at bounding box center [283, 385] width 84 height 18
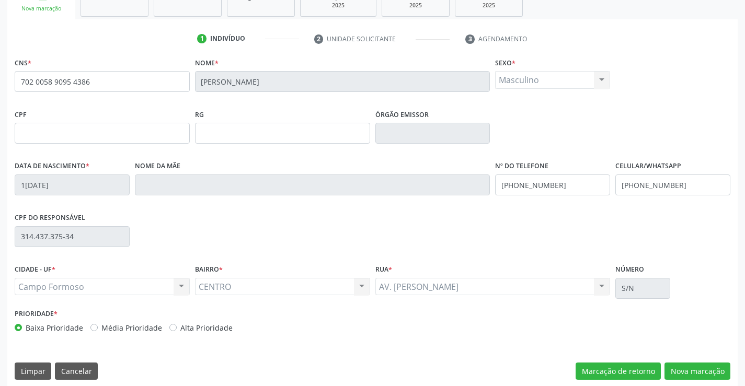
scroll to position [180, 0]
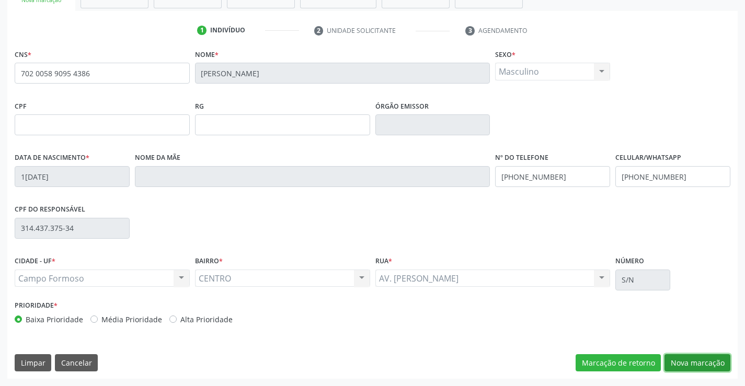
click at [683, 359] on button "Nova marcação" at bounding box center [697, 363] width 66 height 18
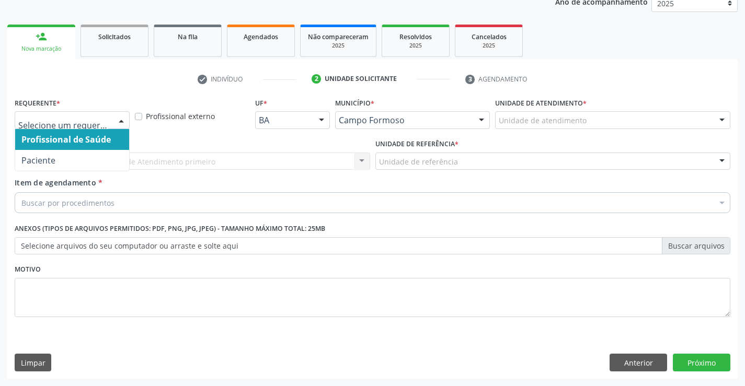
click at [123, 120] on div at bounding box center [121, 121] width 16 height 18
click at [109, 138] on span "Profissional de Saúde" at bounding box center [65, 139] width 89 height 11
click at [113, 121] on div at bounding box center [121, 121] width 16 height 18
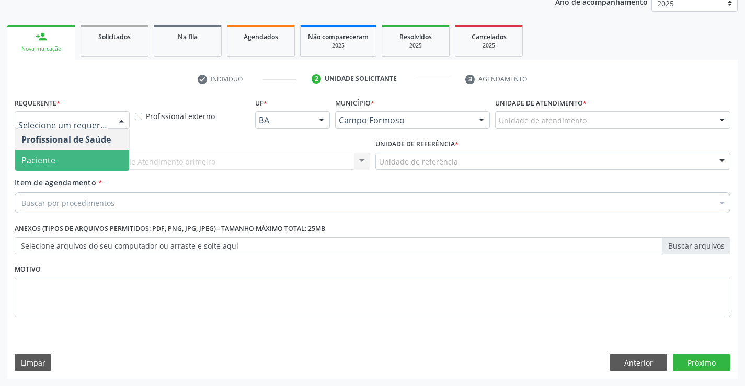
click at [55, 162] on span "Paciente" at bounding box center [72, 160] width 114 height 21
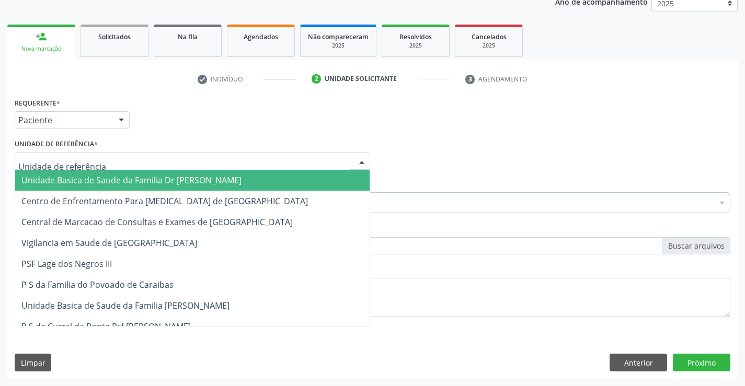
click at [116, 162] on div at bounding box center [192, 162] width 355 height 18
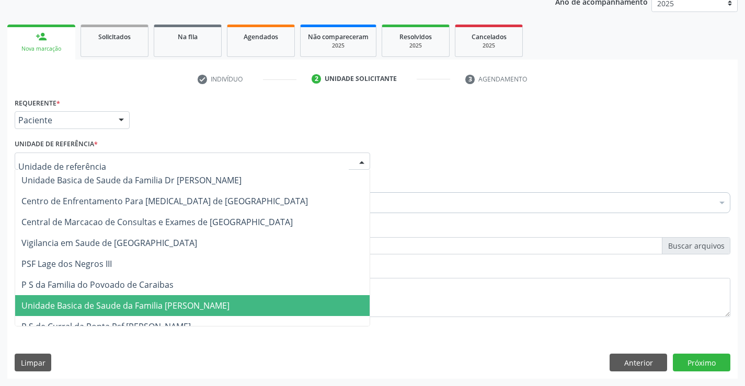
click at [146, 300] on span "Unidade Basica de Saude da Familia [PERSON_NAME]" at bounding box center [125, 305] width 208 height 11
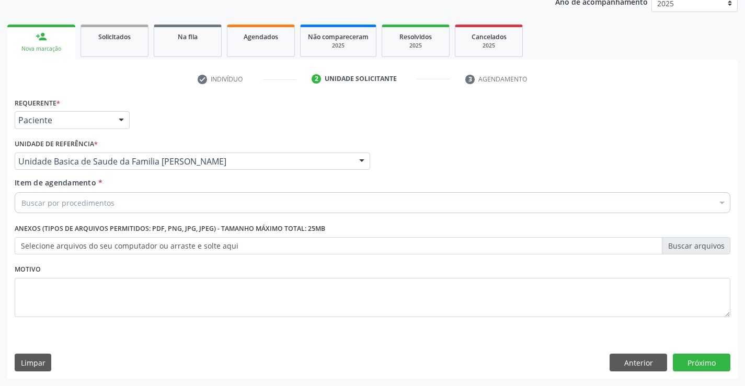
click at [122, 206] on div "Buscar por procedimentos" at bounding box center [373, 202] width 716 height 21
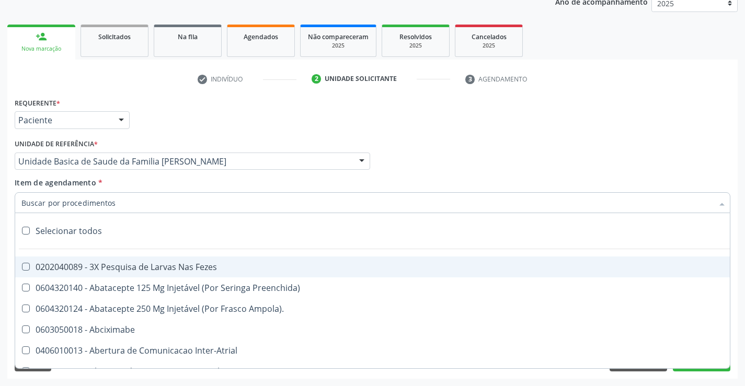
click at [122, 206] on input "Item de agendamento *" at bounding box center [367, 202] width 692 height 21
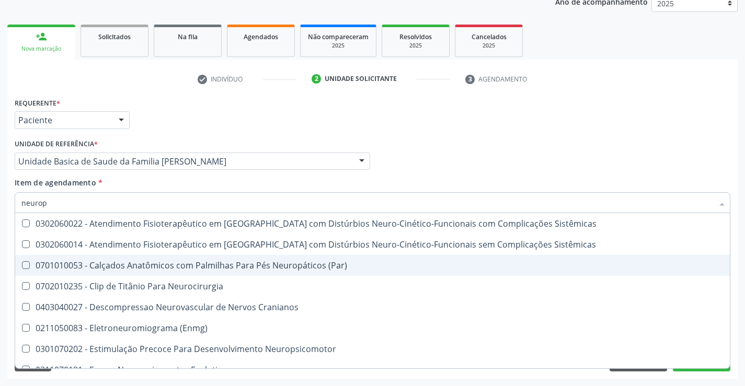
scroll to position [33, 0]
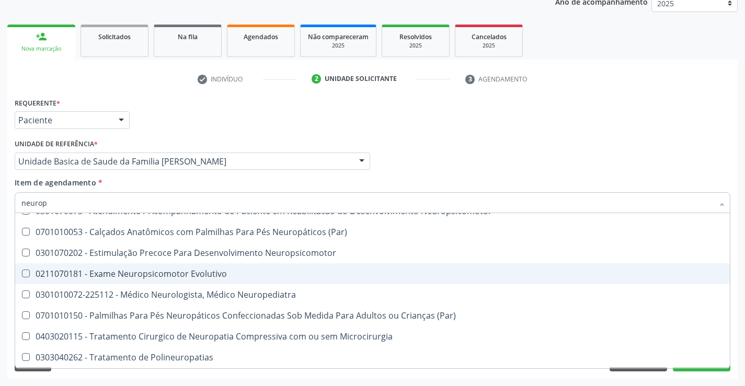
type input "neurope"
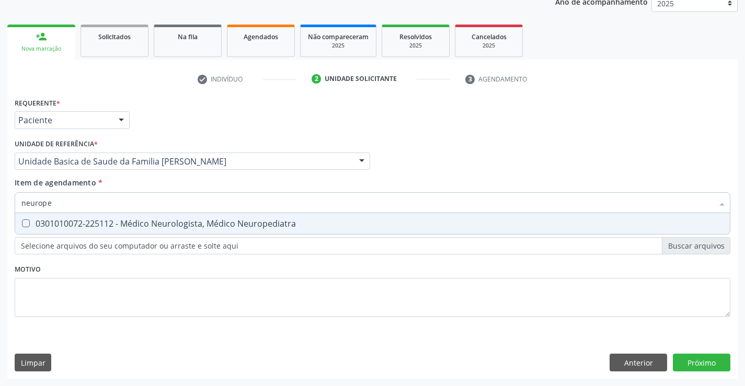
scroll to position [0, 0]
click at [224, 221] on div "0301010072-225112 - Médico Neurologista, Médico Neuropediatra" at bounding box center [372, 224] width 702 height 8
checkbox Neuropediatra "true"
click at [210, 272] on div "Requerente * Paciente Profissional de Saúde Paciente Nenhum resultado encontrad…" at bounding box center [373, 213] width 716 height 237
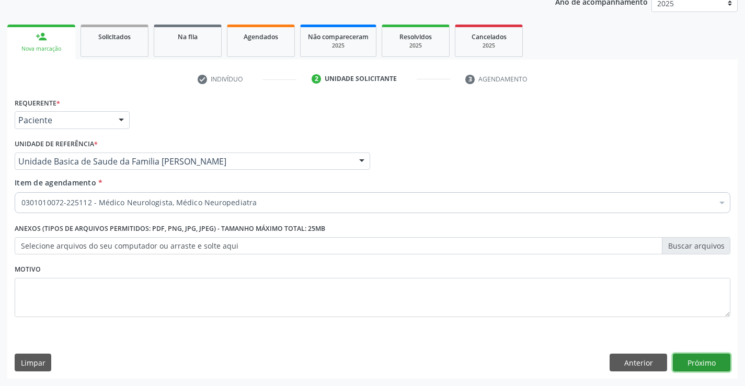
click at [697, 359] on button "Próximo" at bounding box center [701, 363] width 57 height 18
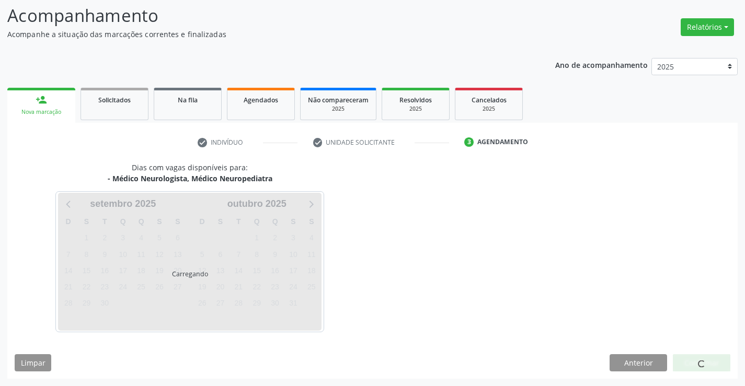
scroll to position [68, 0]
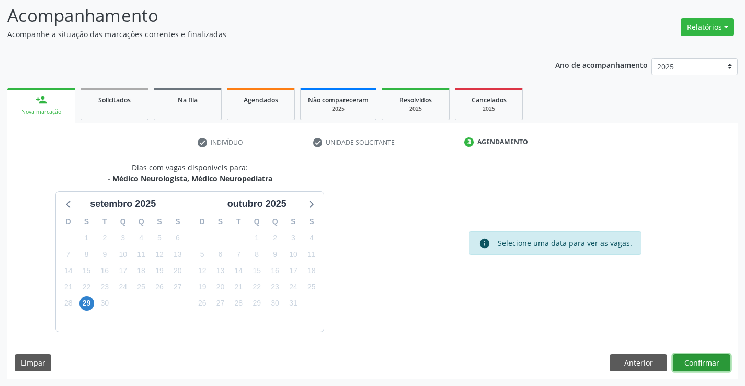
click at [689, 363] on button "Confirmar" at bounding box center [701, 363] width 57 height 18
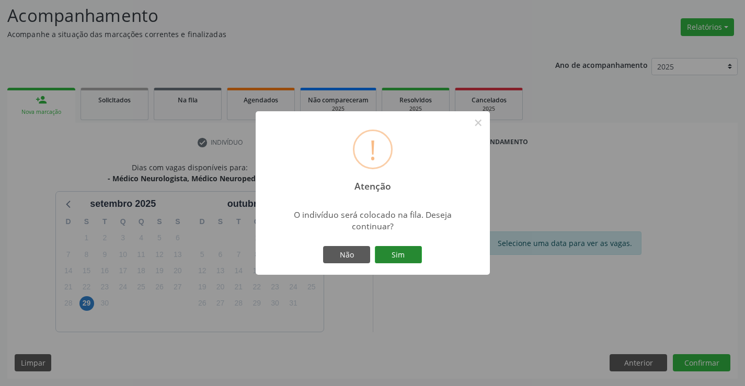
click at [401, 253] on button "Sim" at bounding box center [398, 255] width 47 height 18
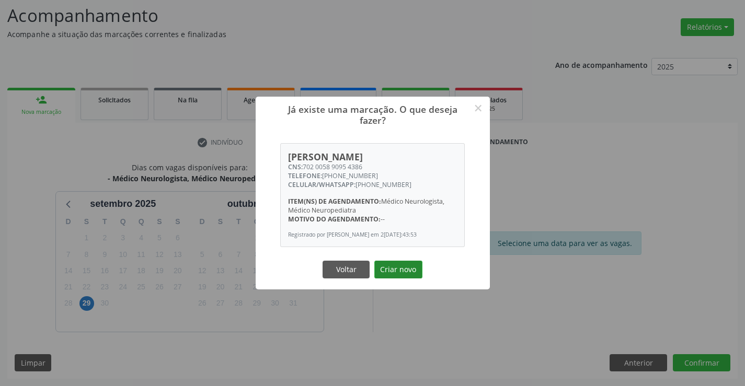
click at [408, 273] on button "Criar novo" at bounding box center [398, 270] width 48 height 18
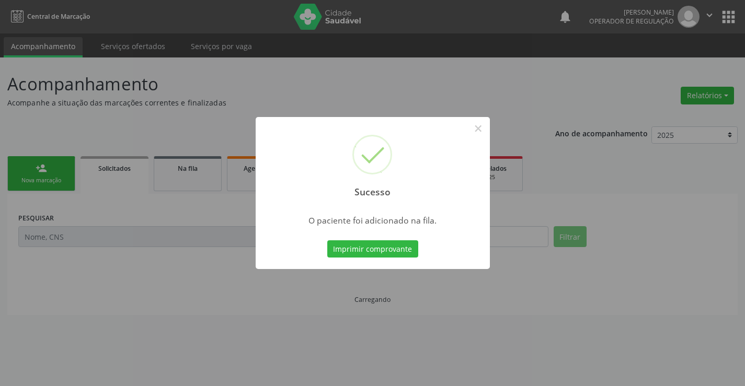
scroll to position [0, 0]
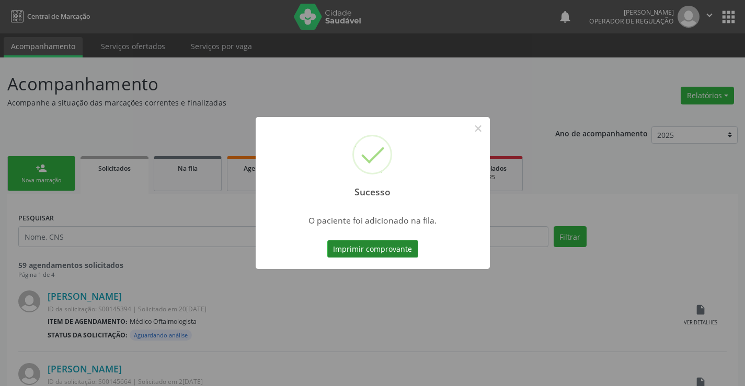
click at [395, 247] on button "Imprimir comprovante" at bounding box center [372, 249] width 91 height 18
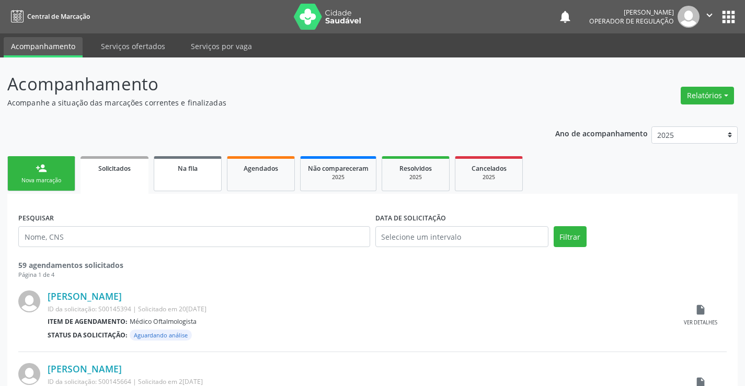
click at [212, 179] on link "Na fila" at bounding box center [188, 173] width 68 height 35
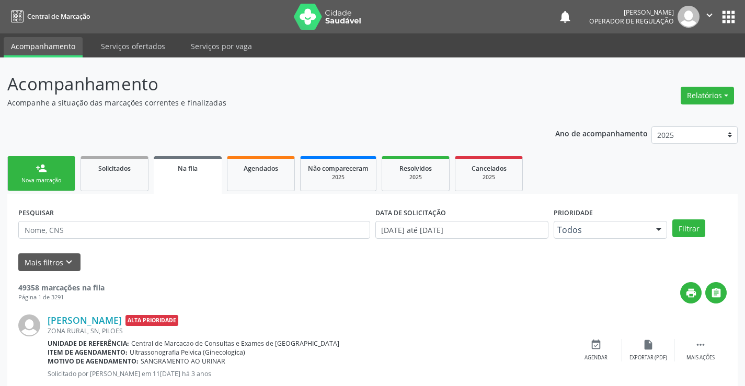
click at [55, 175] on link "person_add Nova marcação" at bounding box center [41, 173] width 68 height 35
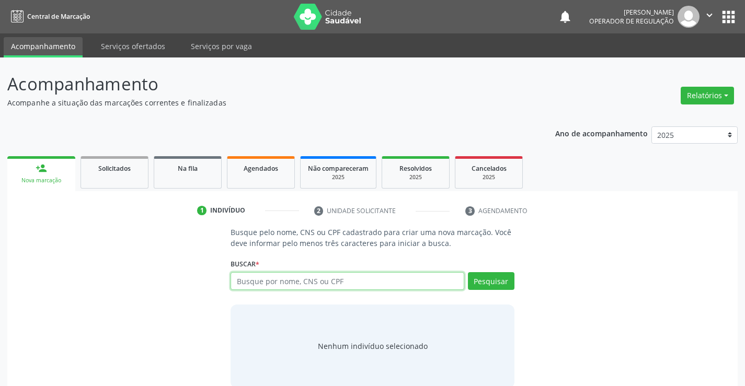
click at [307, 281] on input "text" at bounding box center [347, 281] width 233 height 18
type input "700009182471007"
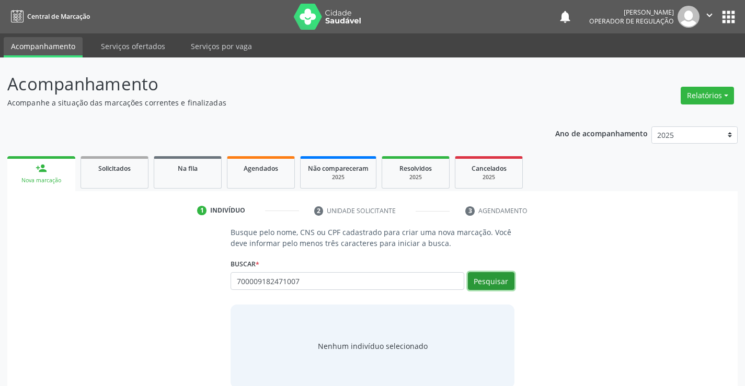
click at [504, 279] on button "Pesquisar" at bounding box center [491, 281] width 47 height 18
type input "700009182471007"
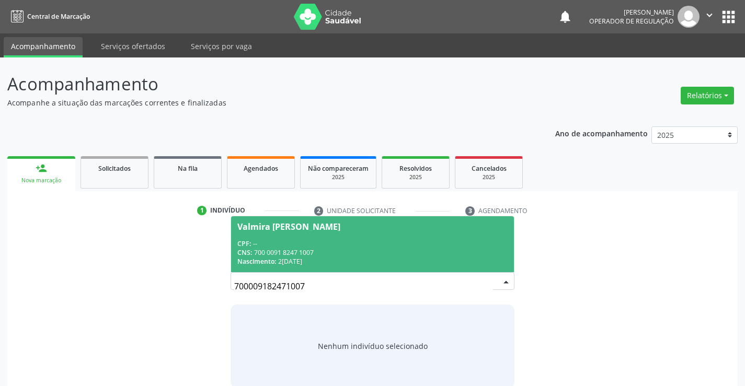
click at [428, 244] on div "CPF: --" at bounding box center [372, 243] width 270 height 9
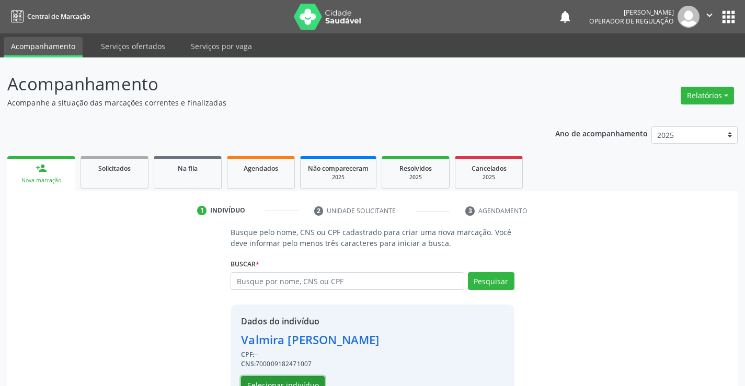
click at [303, 381] on button "Selecionar indivíduo" at bounding box center [283, 385] width 84 height 18
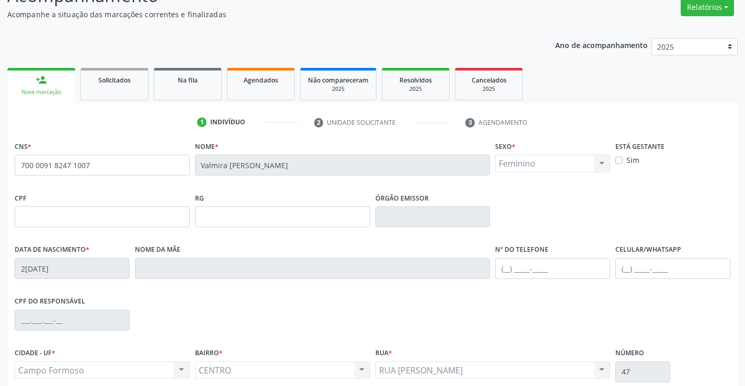
scroll to position [105, 0]
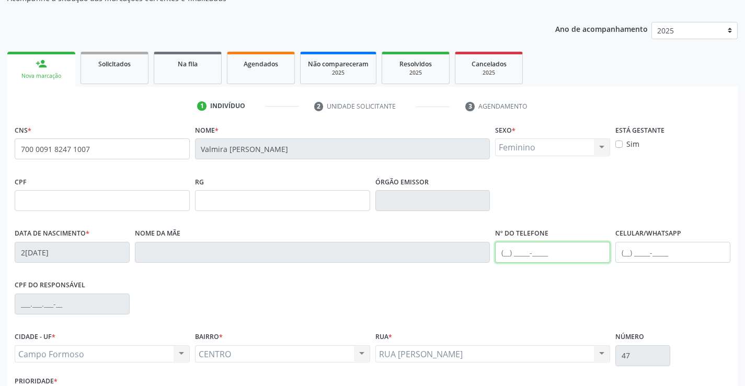
click at [505, 257] on input "text" at bounding box center [552, 252] width 115 height 21
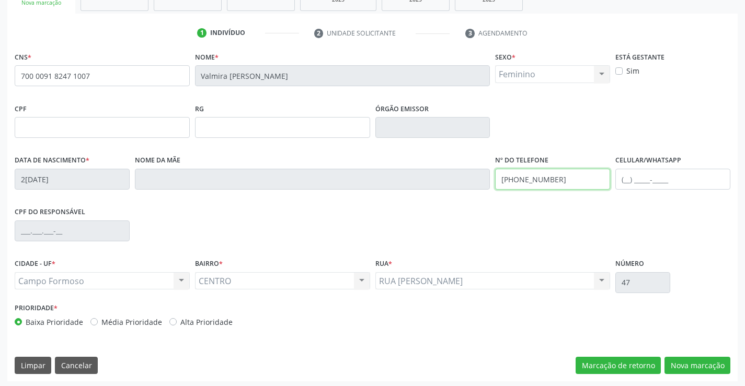
scroll to position [180, 0]
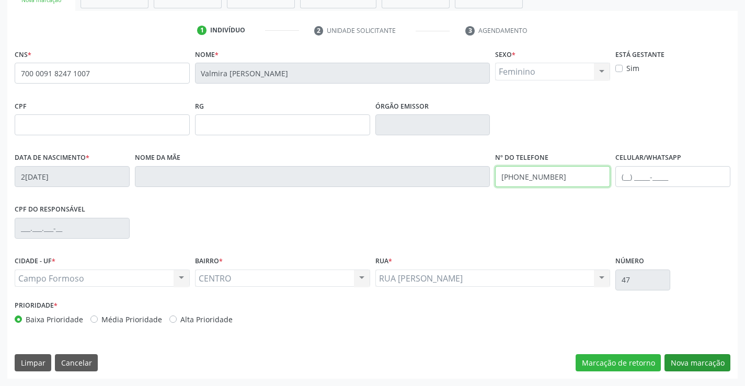
type input "(71) 99194-6099"
click at [681, 360] on button "Nova marcação" at bounding box center [697, 363] width 66 height 18
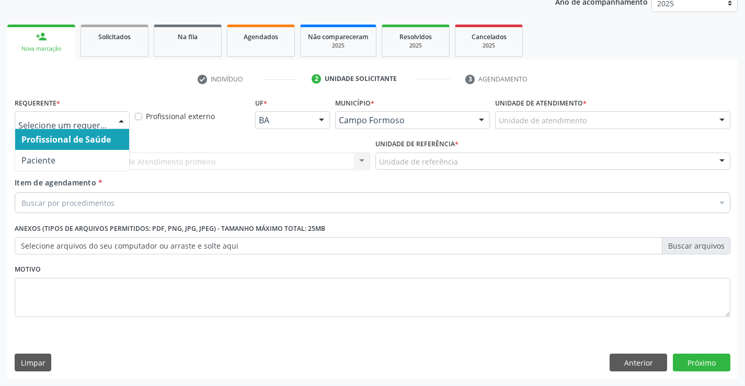
click at [123, 118] on div at bounding box center [121, 121] width 16 height 18
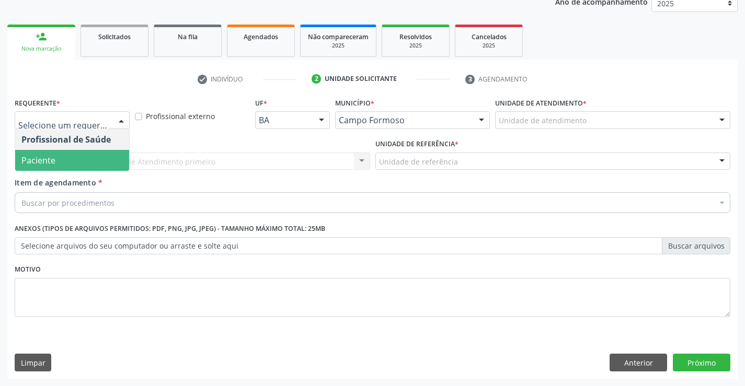
click at [63, 165] on span "Paciente" at bounding box center [72, 160] width 114 height 21
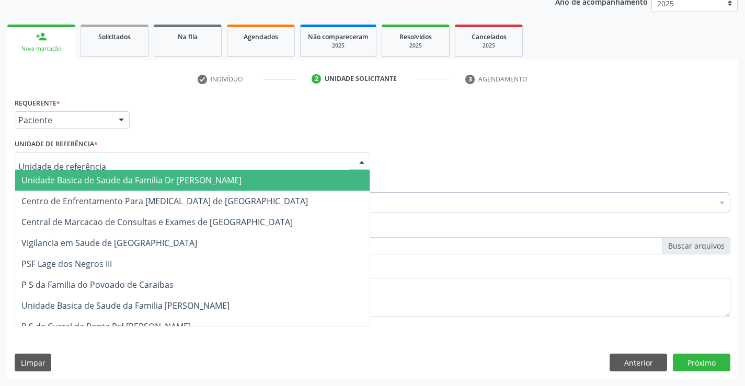
click at [125, 162] on div at bounding box center [192, 162] width 355 height 18
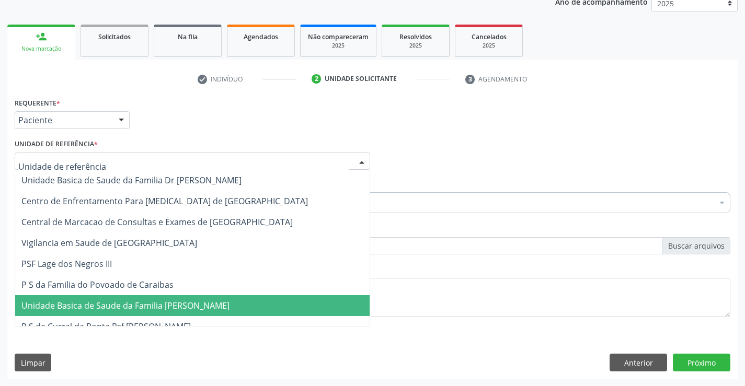
click at [162, 303] on span "Unidade Basica de Saude da Familia [PERSON_NAME]" at bounding box center [125, 305] width 208 height 11
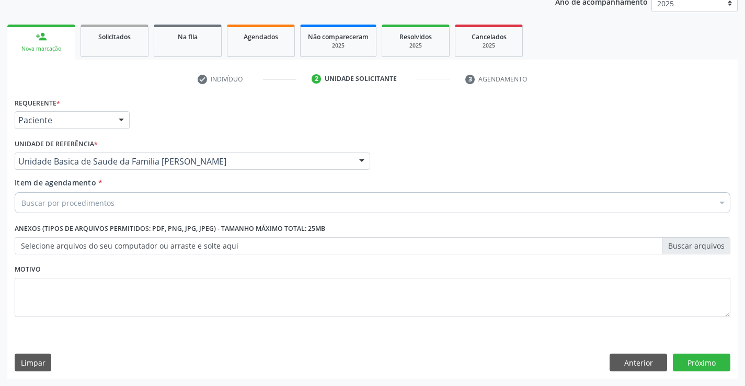
click at [145, 201] on div "Buscar por procedimentos" at bounding box center [373, 202] width 716 height 21
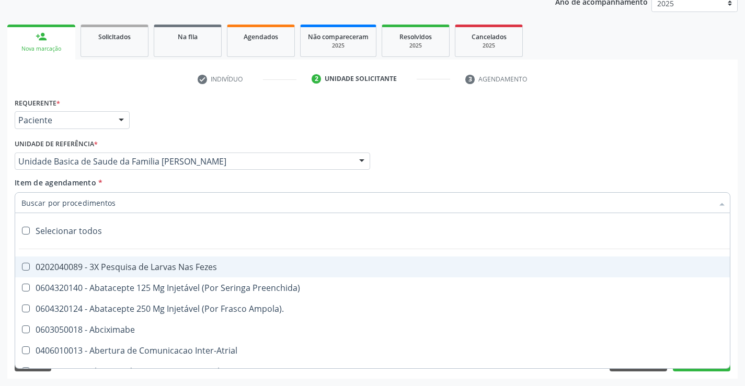
click at [135, 210] on input "Item de agendamento *" at bounding box center [367, 202] width 692 height 21
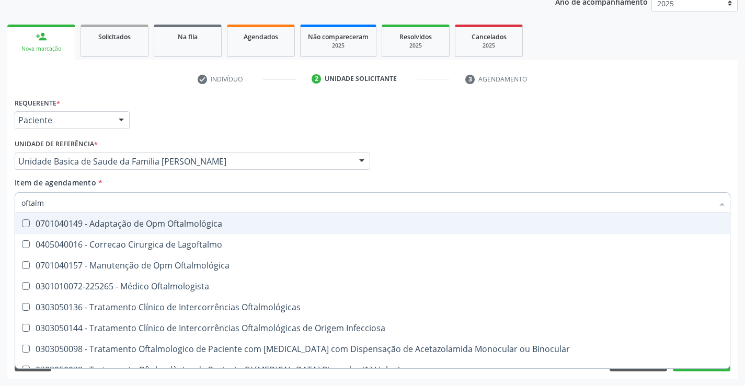
type input "oftalmo"
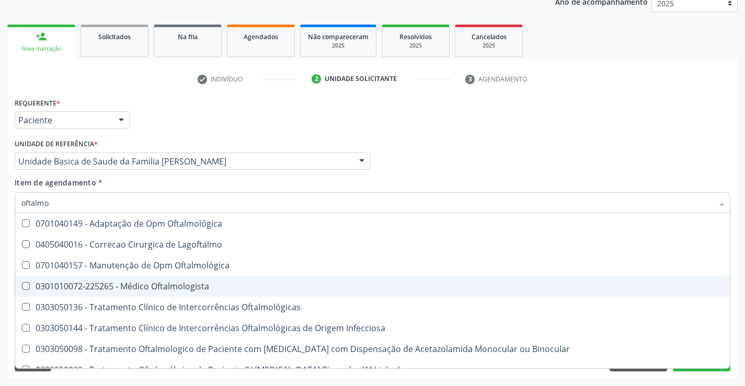
click at [190, 290] on div "0301010072-225265 - Médico Oftalmologista" at bounding box center [372, 286] width 702 height 8
checkbox Oftalmologista "true"
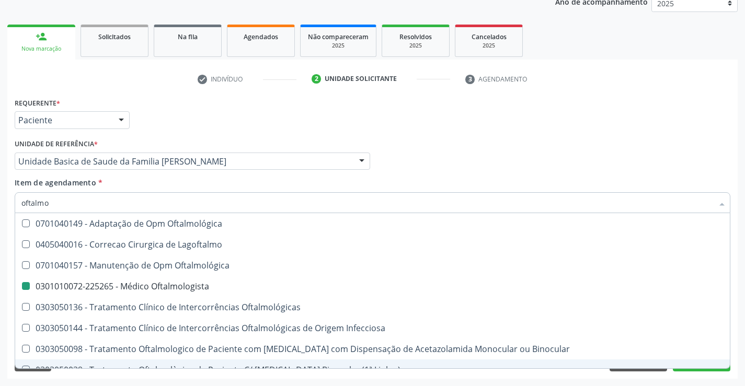
click at [220, 379] on div "Acompanhamento Acompanhe a situação das marcações correntes e finalizadas Relat…" at bounding box center [372, 156] width 745 height 460
checkbox Lagoftalmo "true"
checkbox Oftalmologista "false"
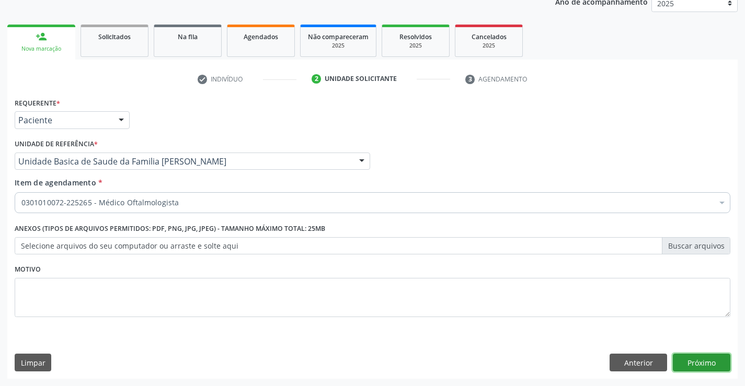
click at [683, 364] on button "Próximo" at bounding box center [701, 363] width 57 height 18
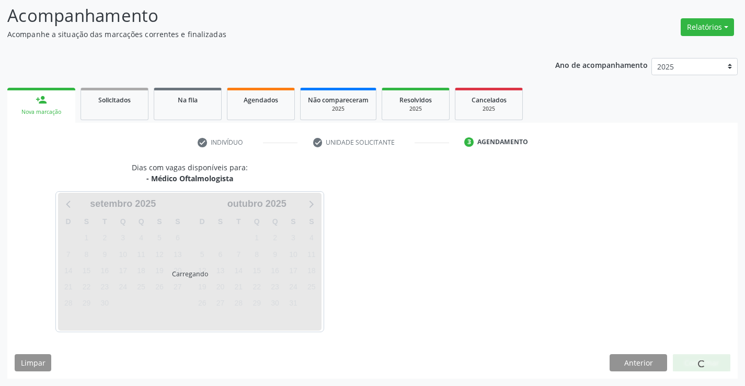
scroll to position [99, 0]
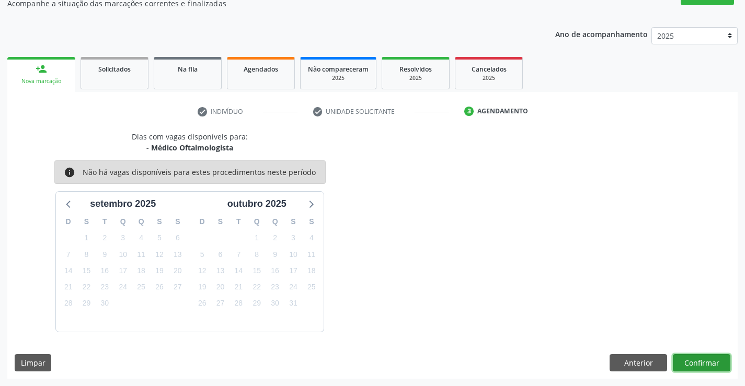
click at [694, 366] on button "Confirmar" at bounding box center [701, 363] width 57 height 18
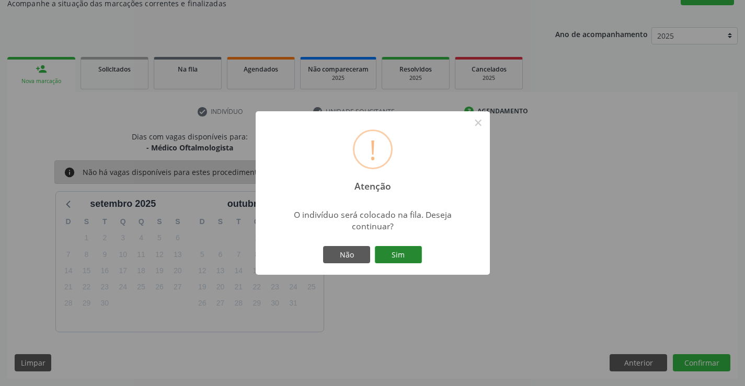
click at [404, 251] on button "Sim" at bounding box center [398, 255] width 47 height 18
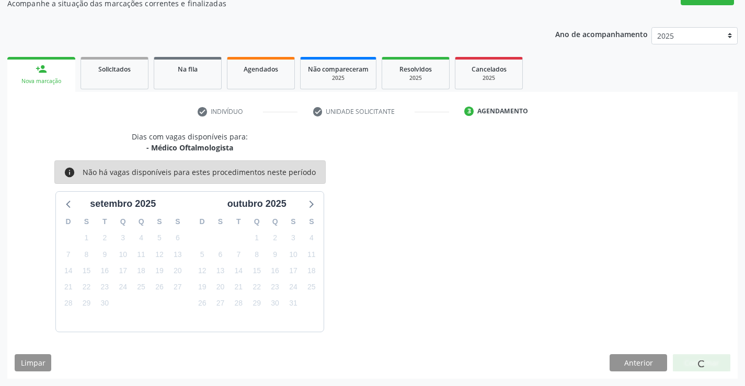
scroll to position [0, 0]
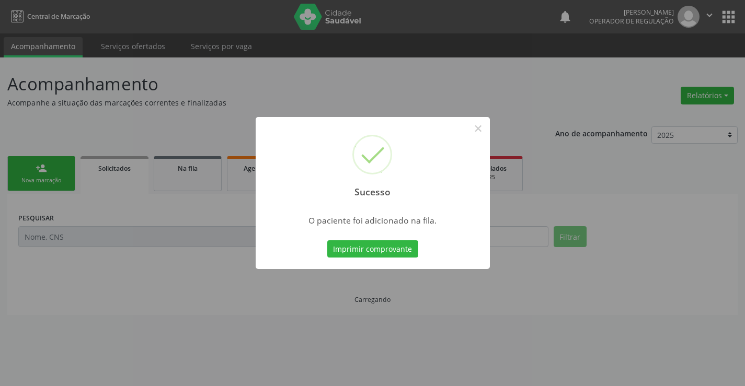
click at [404, 251] on button "Imprimir comprovante" at bounding box center [372, 249] width 91 height 18
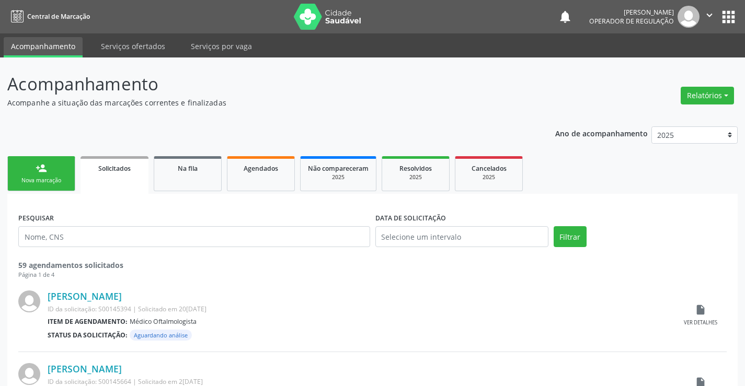
click at [70, 189] on link "person_add Nova marcação" at bounding box center [41, 173] width 68 height 35
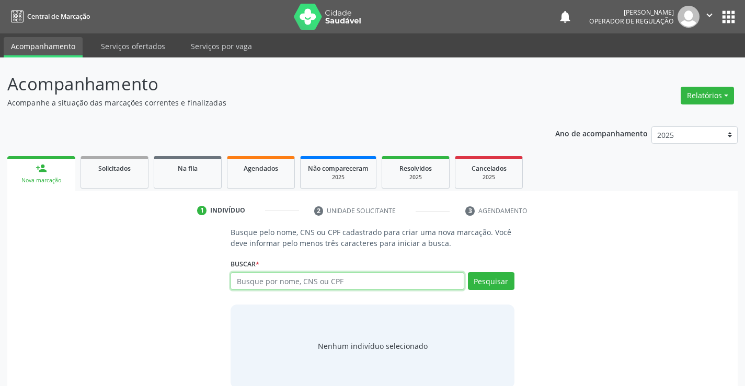
click at [292, 280] on input "text" at bounding box center [347, 281] width 233 height 18
type input "708702117640897"
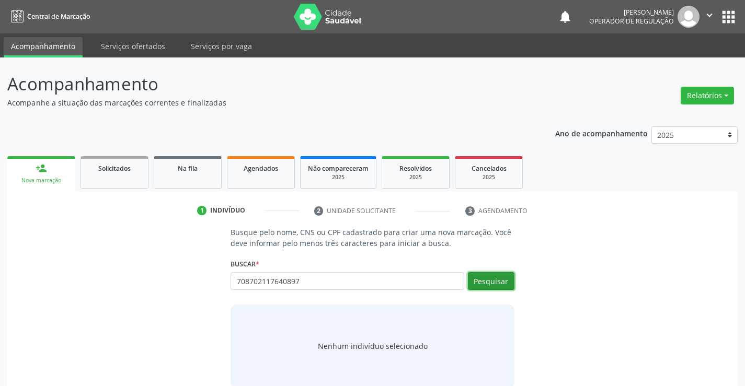
click at [483, 280] on button "Pesquisar" at bounding box center [491, 281] width 47 height 18
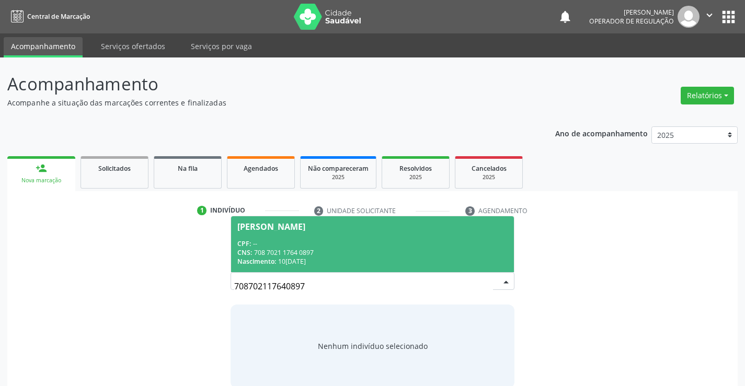
click at [410, 252] on div "CNS: 708 7021 1764 0897" at bounding box center [372, 252] width 270 height 9
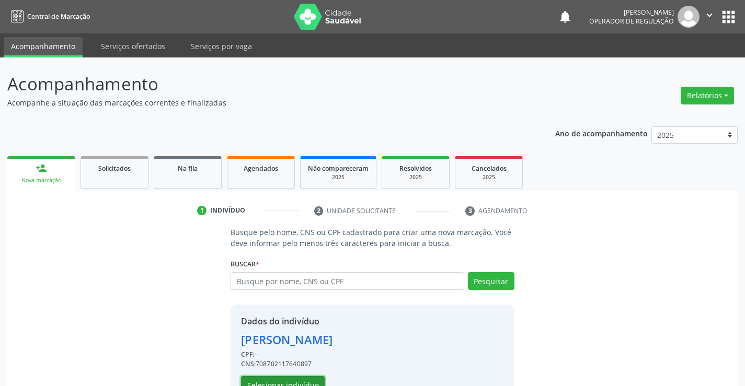
click at [295, 382] on button "Selecionar indivíduo" at bounding box center [283, 385] width 84 height 18
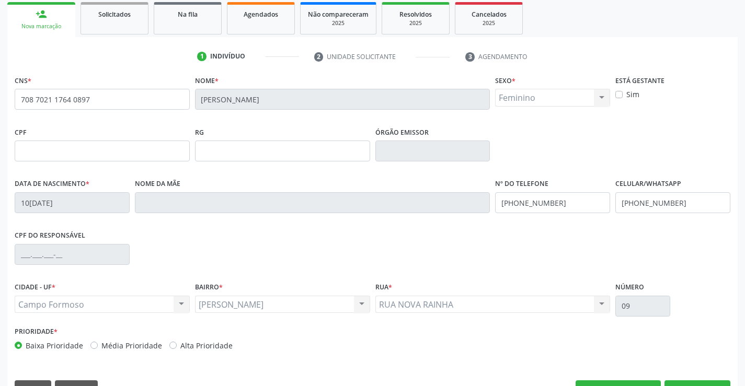
scroll to position [180, 0]
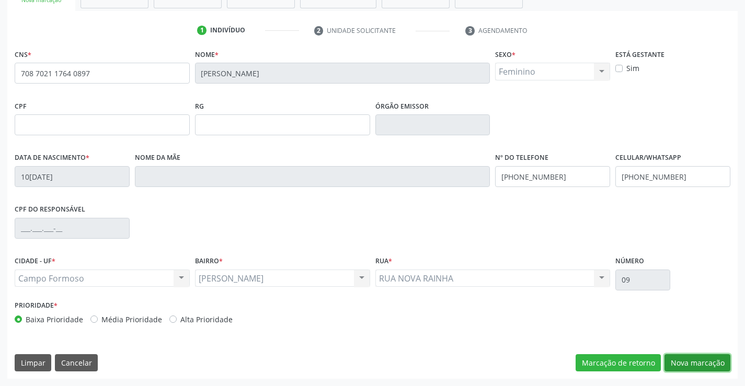
click at [693, 364] on button "Nova marcação" at bounding box center [697, 363] width 66 height 18
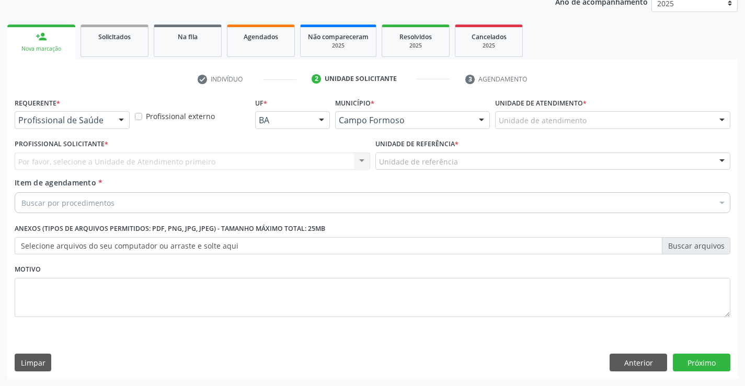
scroll to position [132, 0]
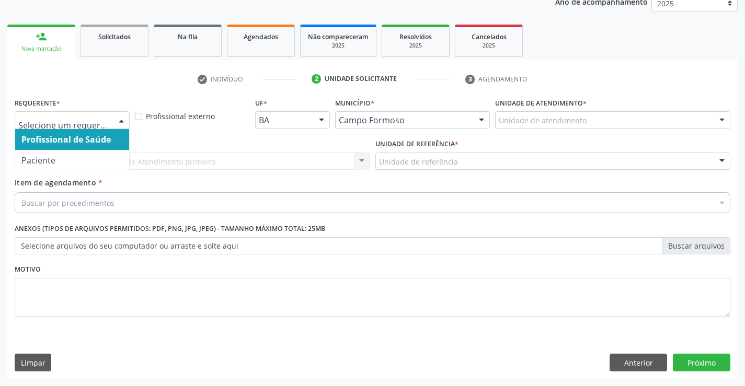
click at [119, 119] on div at bounding box center [121, 121] width 16 height 18
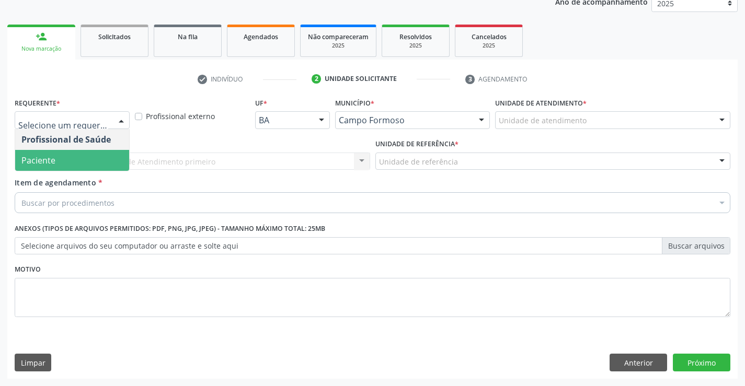
click at [85, 163] on span "Paciente" at bounding box center [72, 160] width 114 height 21
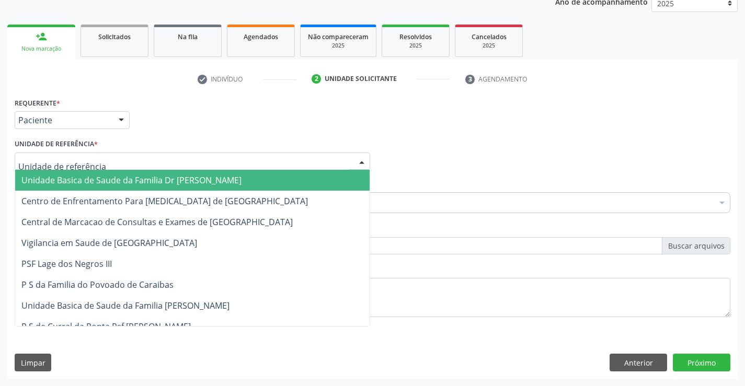
click at [112, 160] on div at bounding box center [192, 162] width 355 height 18
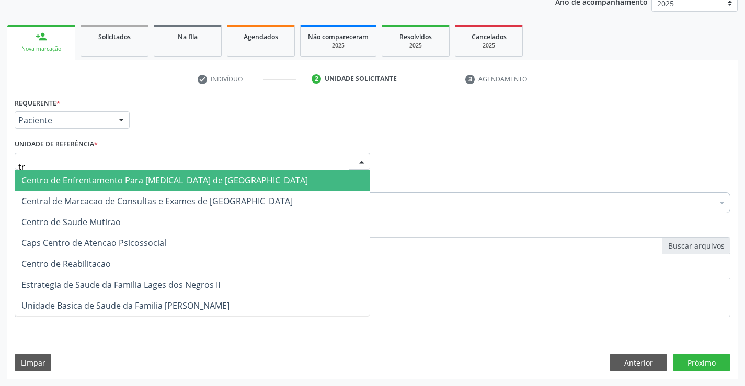
type input "tra"
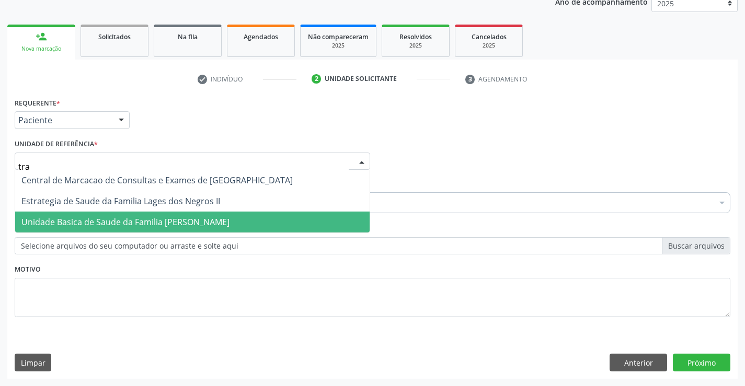
click at [130, 216] on span "Unidade Basica de Saude da Familia [PERSON_NAME]" at bounding box center [125, 221] width 208 height 11
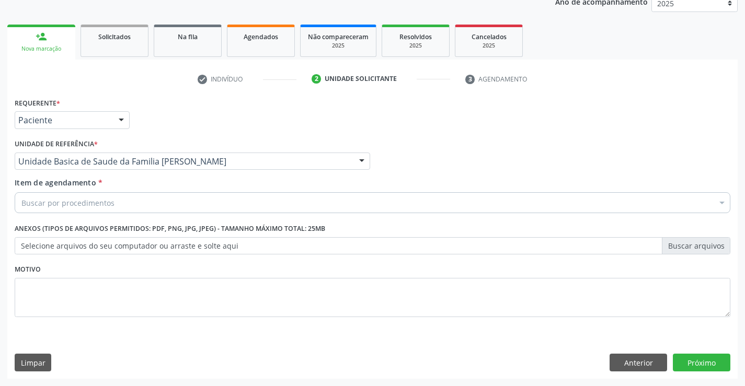
click at [128, 206] on div "Buscar por procedimentos" at bounding box center [373, 202] width 716 height 21
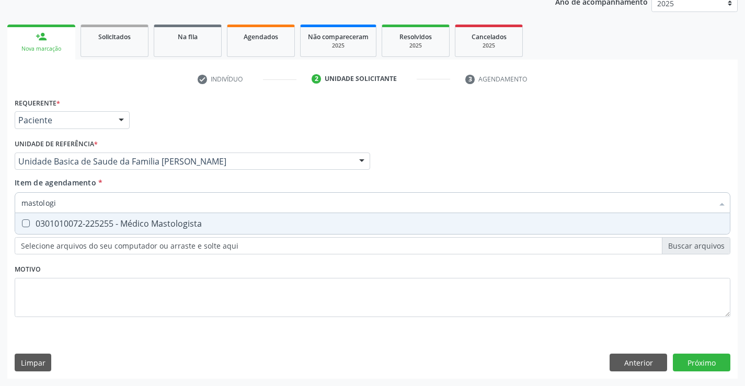
type input "mastologis"
click at [129, 225] on div "0301010072-225255 - Médico Mastologista" at bounding box center [372, 224] width 702 height 8
checkbox Mastologista "true"
click at [135, 270] on div "Requerente * Paciente Profissional de Saúde Paciente Nenhum resultado encontrad…" at bounding box center [373, 213] width 716 height 237
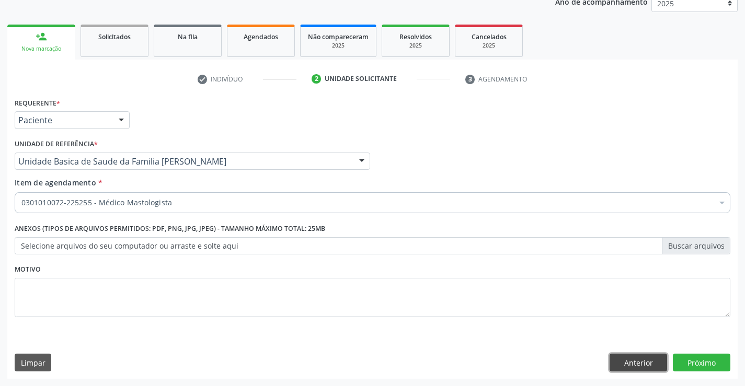
click at [627, 366] on button "Anterior" at bounding box center [637, 363] width 57 height 18
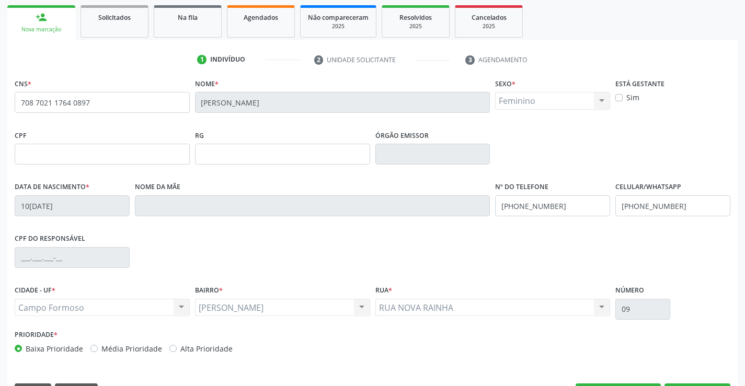
scroll to position [180, 0]
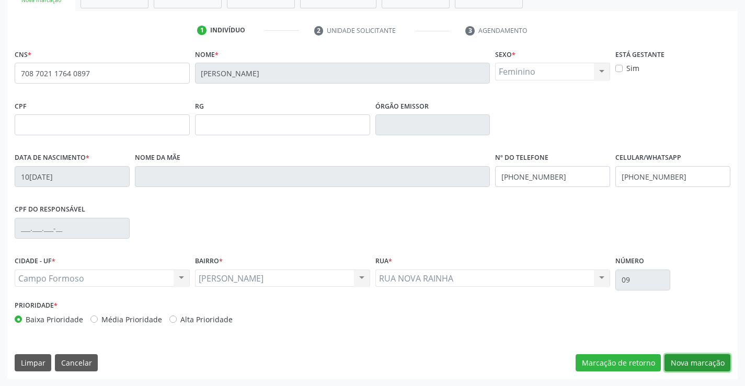
click at [696, 362] on button "Nova marcação" at bounding box center [697, 363] width 66 height 18
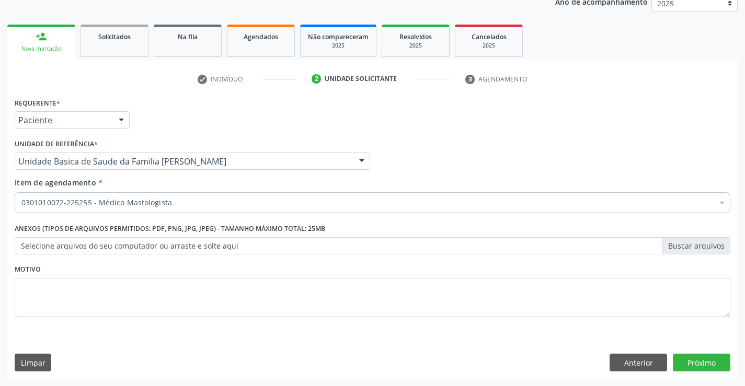
scroll to position [132, 0]
click at [701, 356] on button "Próximo" at bounding box center [701, 363] width 57 height 18
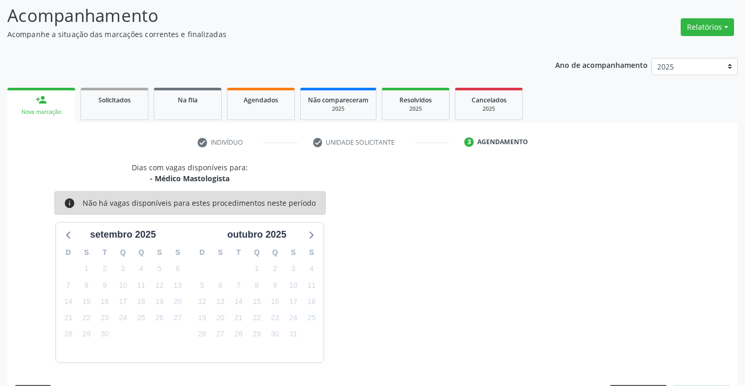
scroll to position [99, 0]
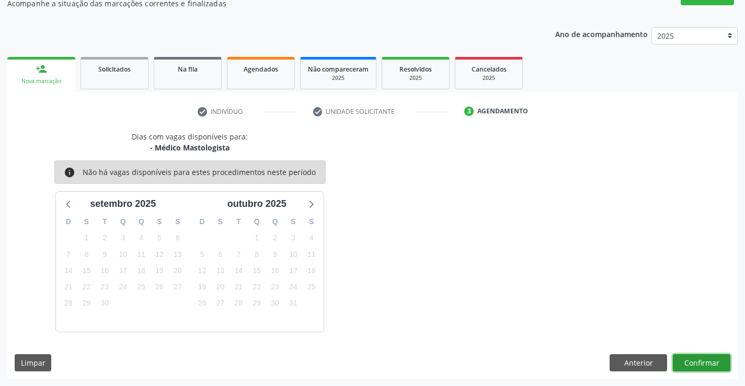
click at [701, 356] on button "Confirmar" at bounding box center [701, 363] width 57 height 18
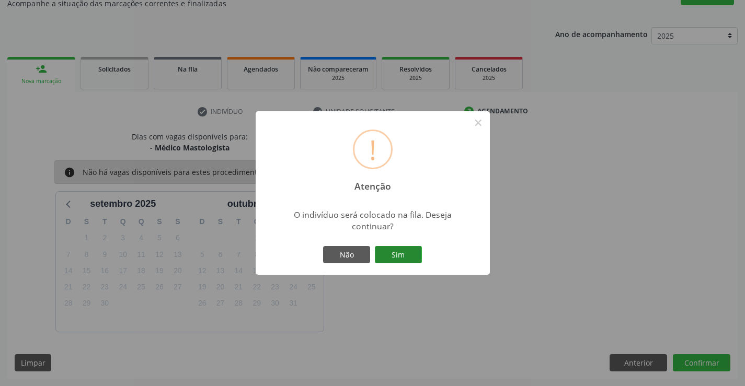
click at [393, 250] on button "Sim" at bounding box center [398, 255] width 47 height 18
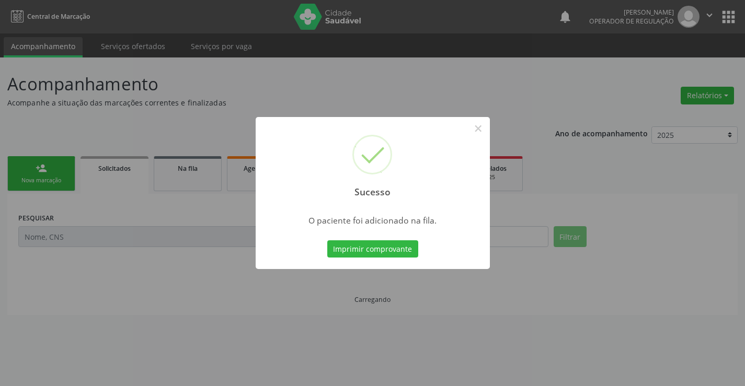
scroll to position [0, 0]
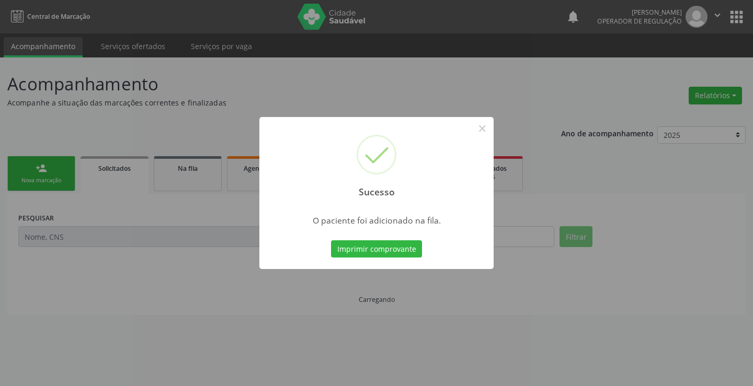
click at [393, 250] on button "Imprimir comprovante" at bounding box center [376, 249] width 91 height 18
